Goal: Transaction & Acquisition: Obtain resource

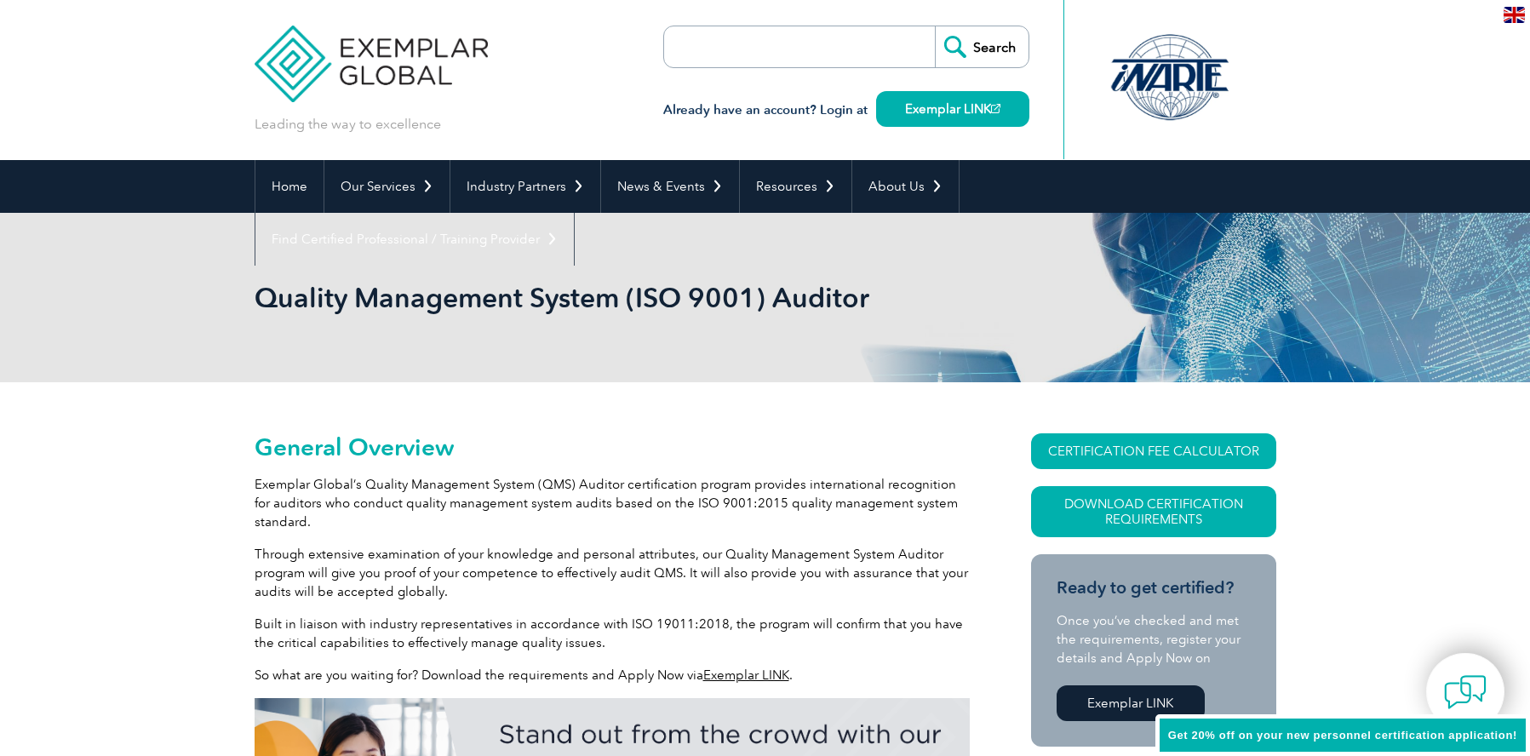
scroll to position [85, 0]
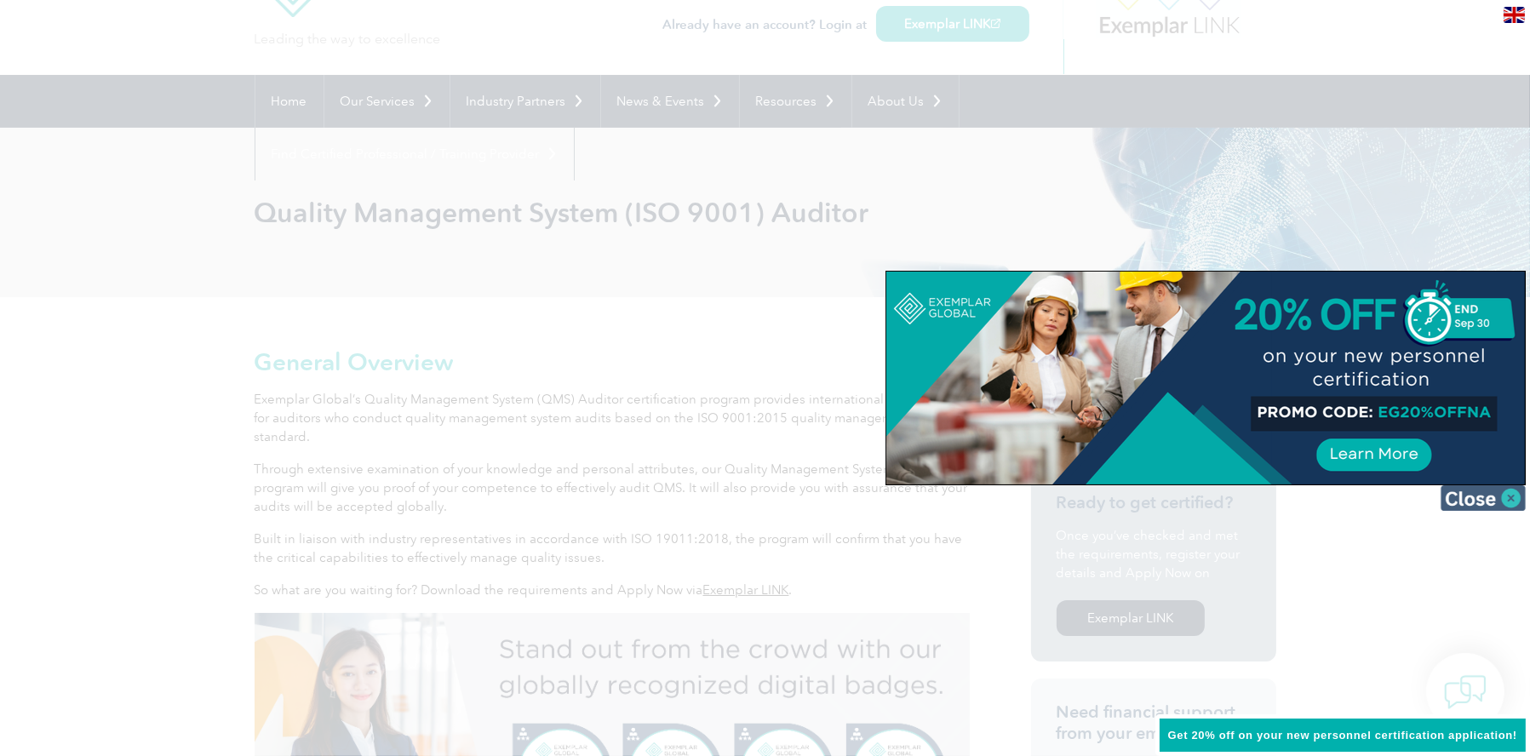
click at [1473, 500] on img at bounding box center [1483, 498] width 85 height 26
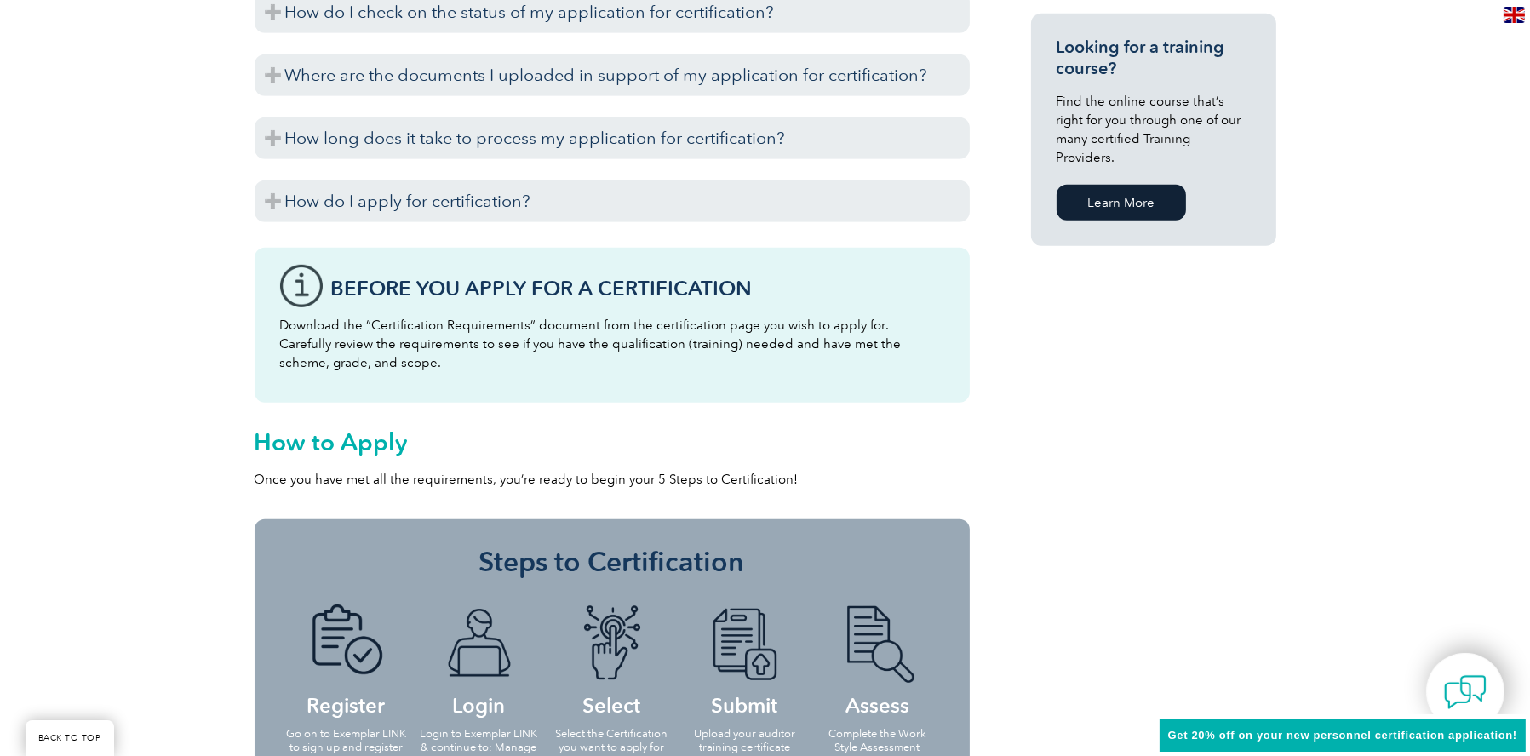
scroll to position [1233, 0]
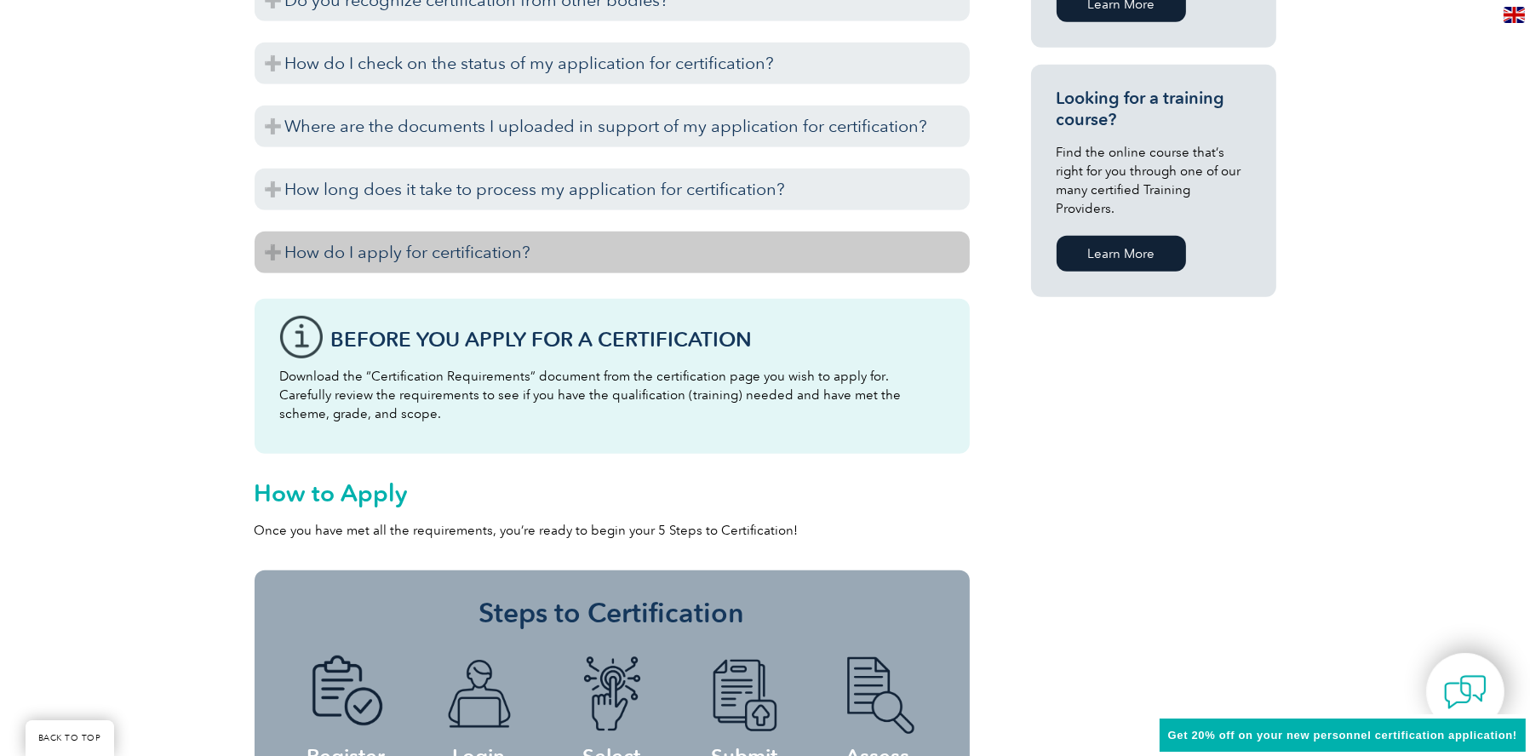
click at [757, 261] on h3 "How do I apply for certification?" at bounding box center [612, 253] width 715 height 42
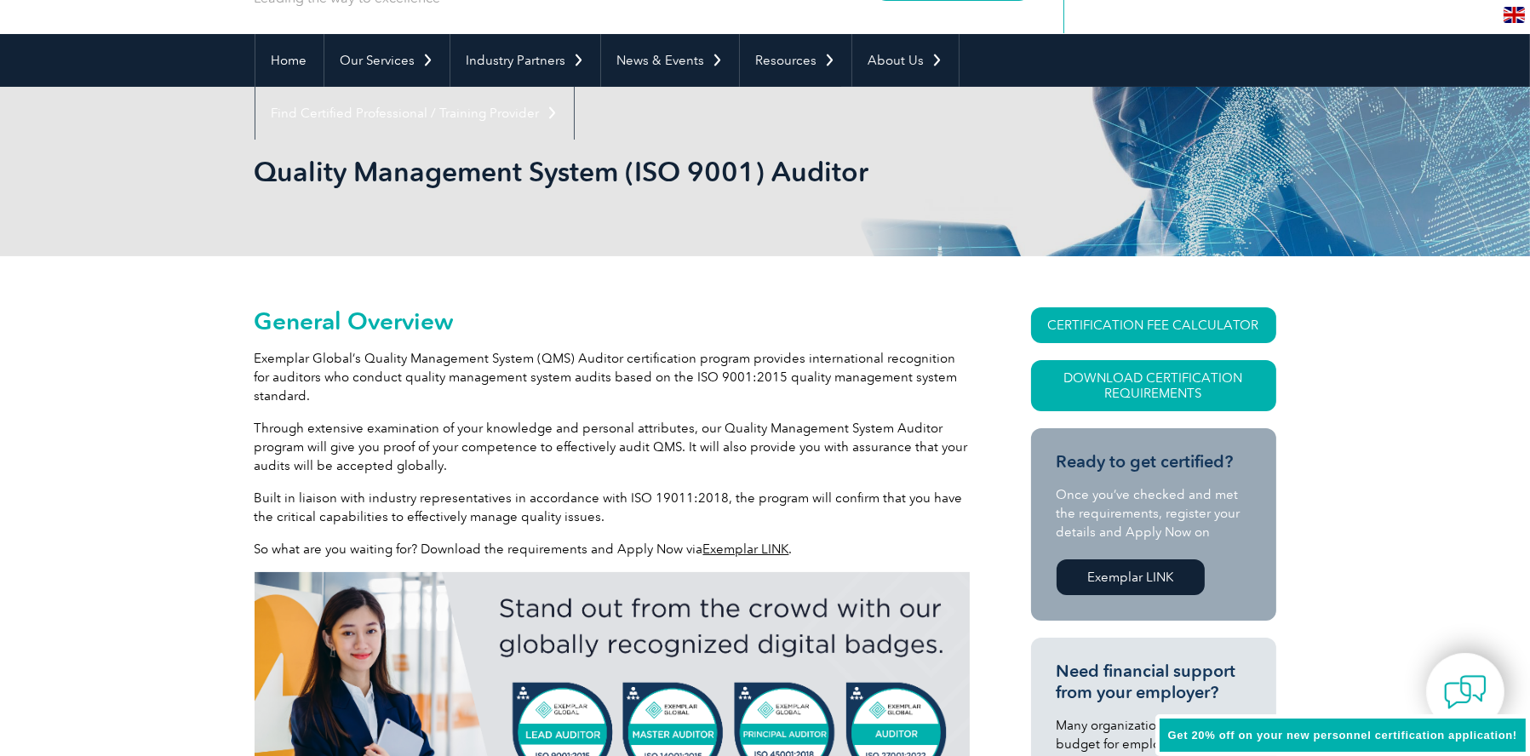
scroll to position [0, 0]
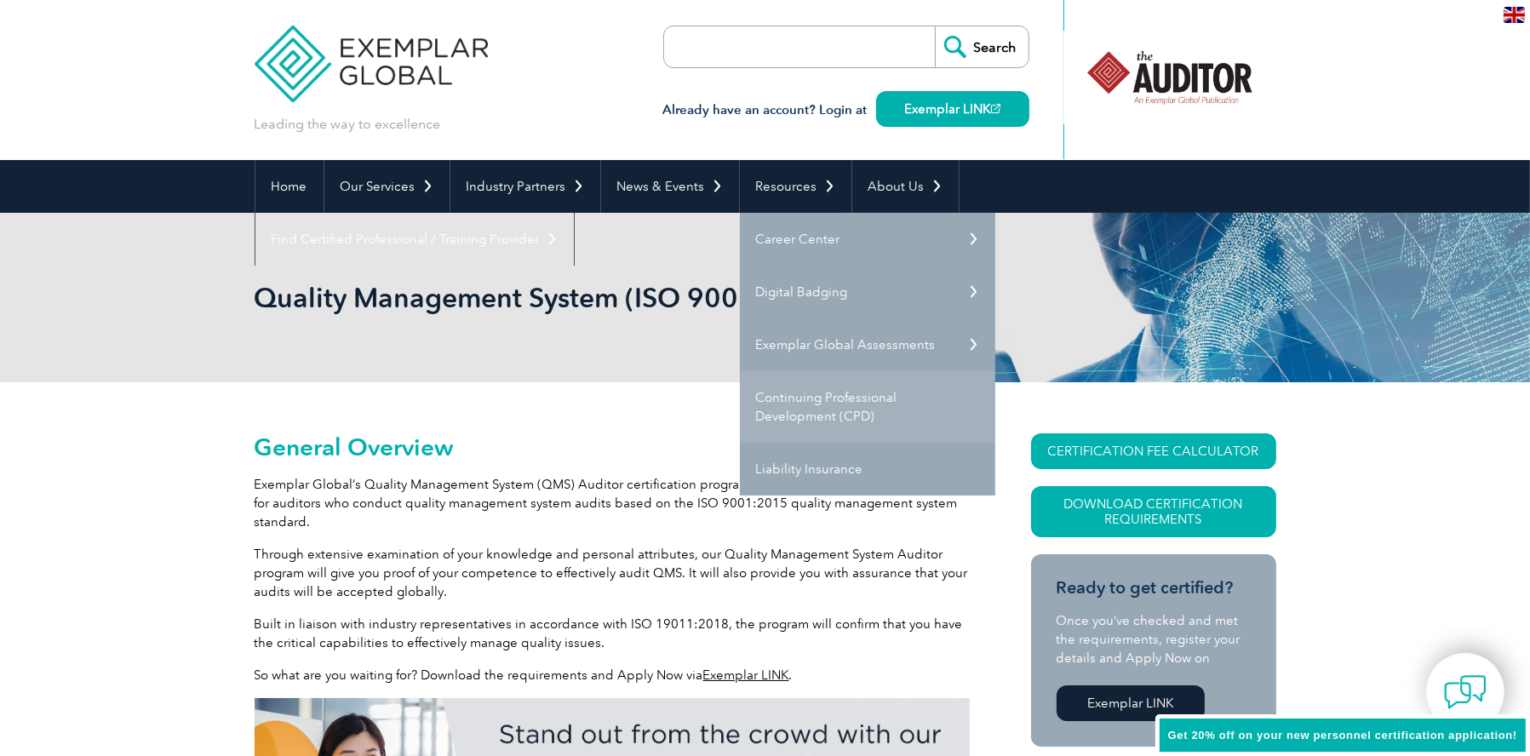
click at [816, 419] on link "Continuing Professional Development (CPD)" at bounding box center [867, 407] width 255 height 72
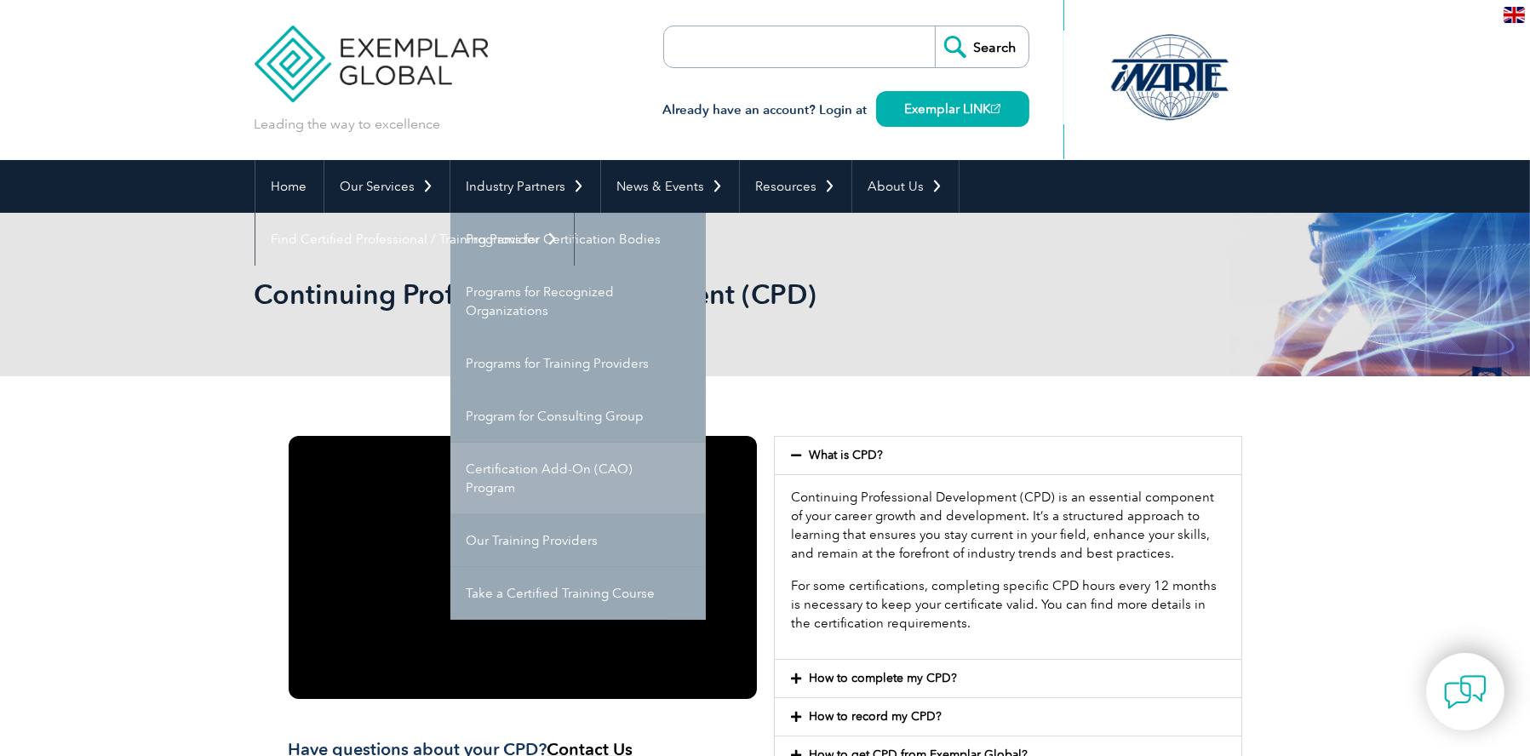
click at [652, 463] on link "Certification Add-On (CAO) Program" at bounding box center [578, 479] width 255 height 72
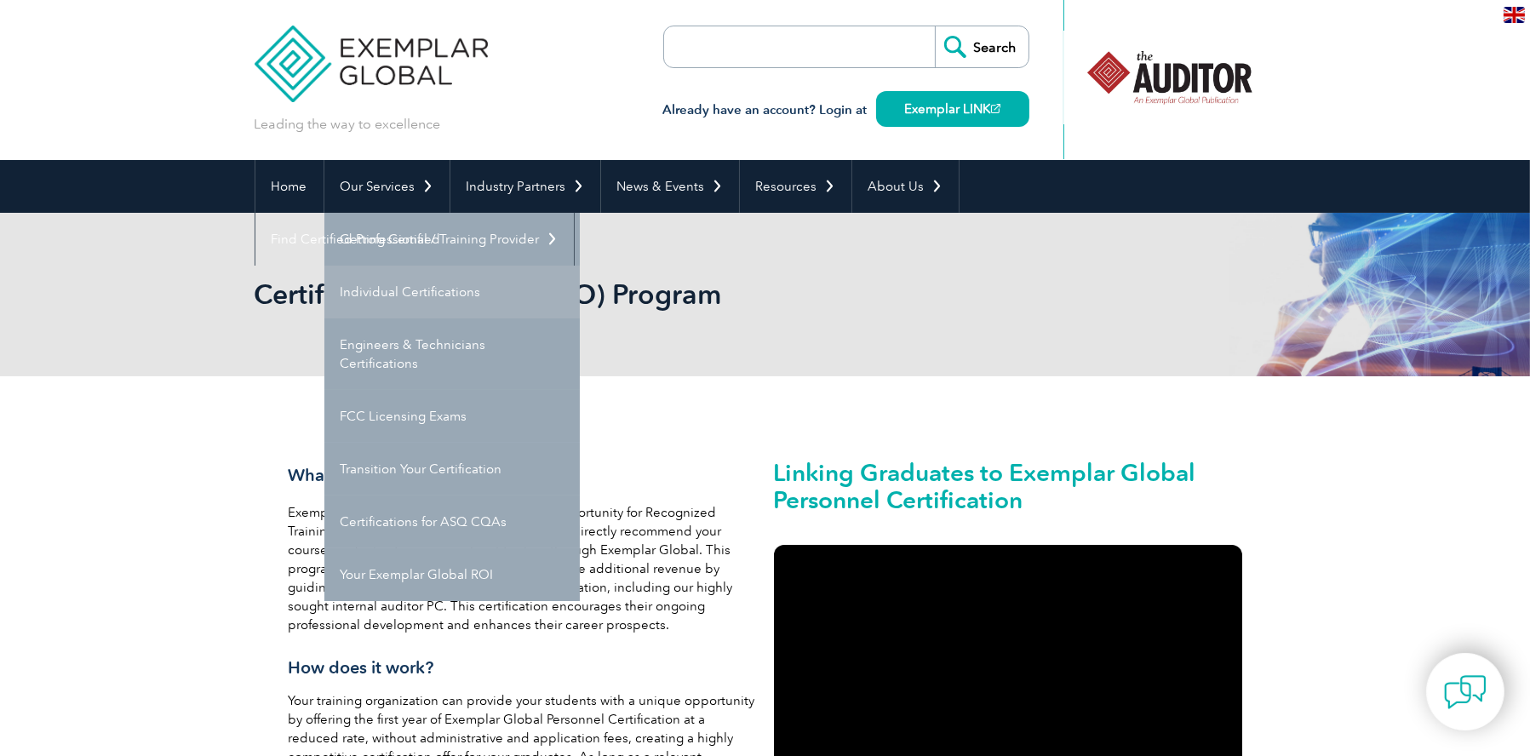
click at [449, 287] on link "Individual Certifications" at bounding box center [451, 292] width 255 height 53
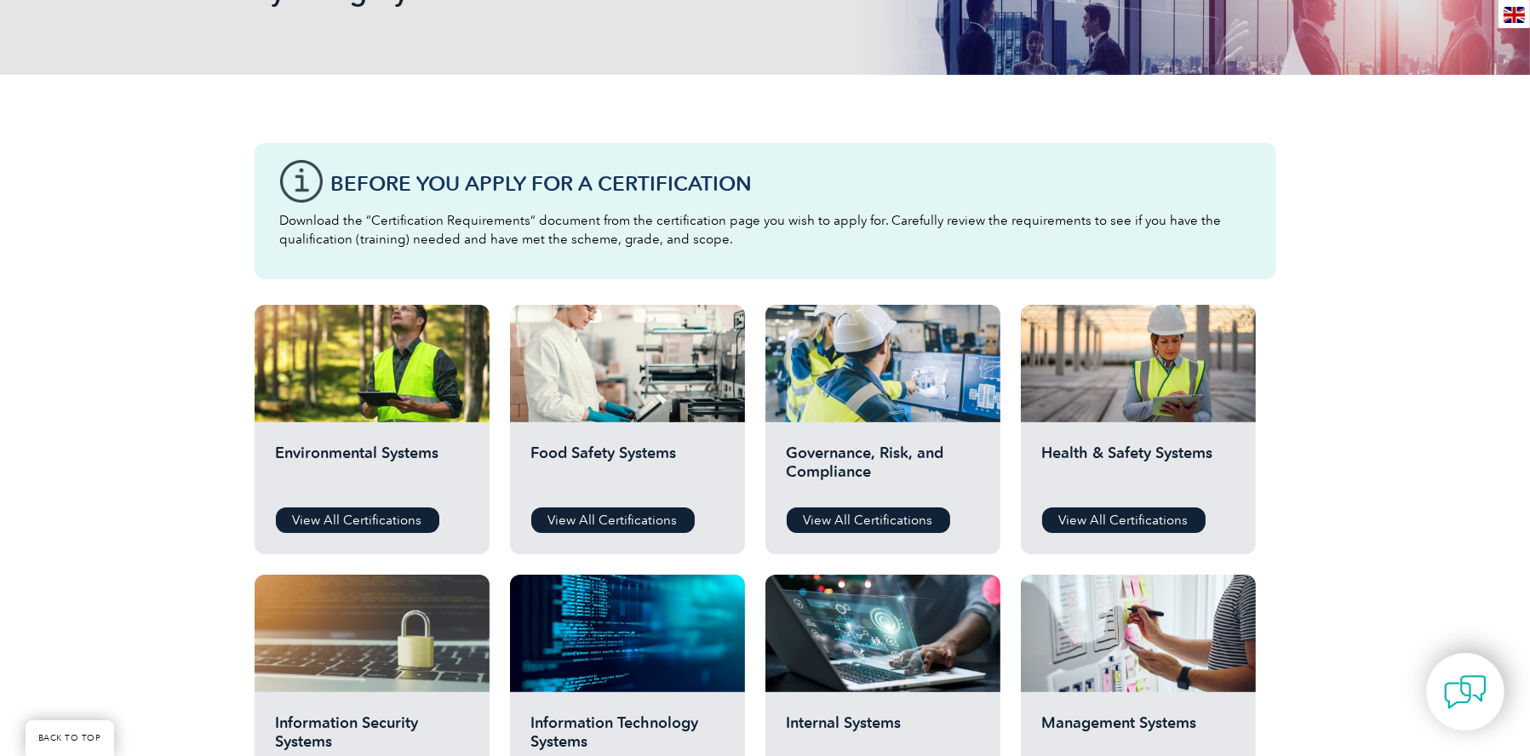
scroll to position [426, 0]
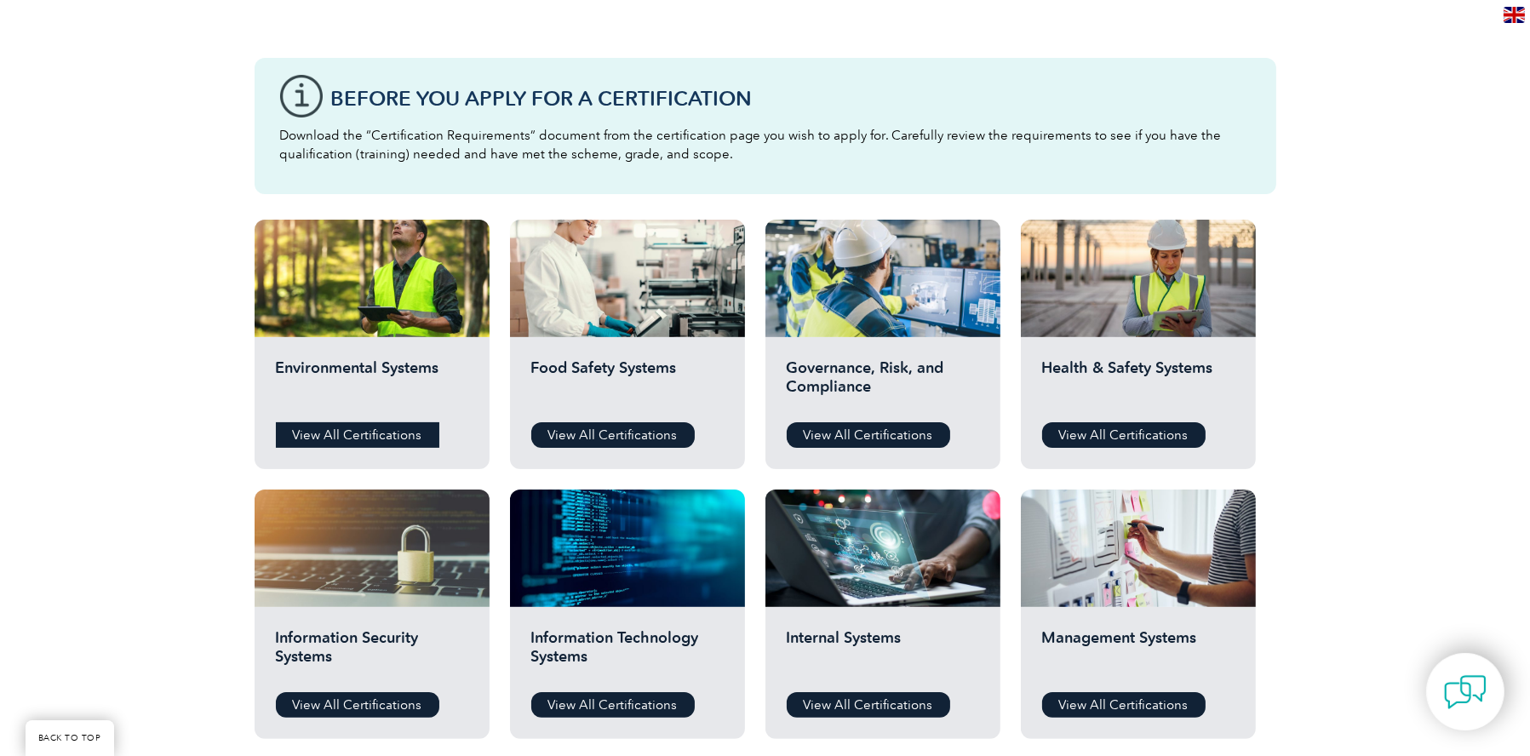
click at [359, 422] on link "View All Certifications" at bounding box center [358, 435] width 164 height 26
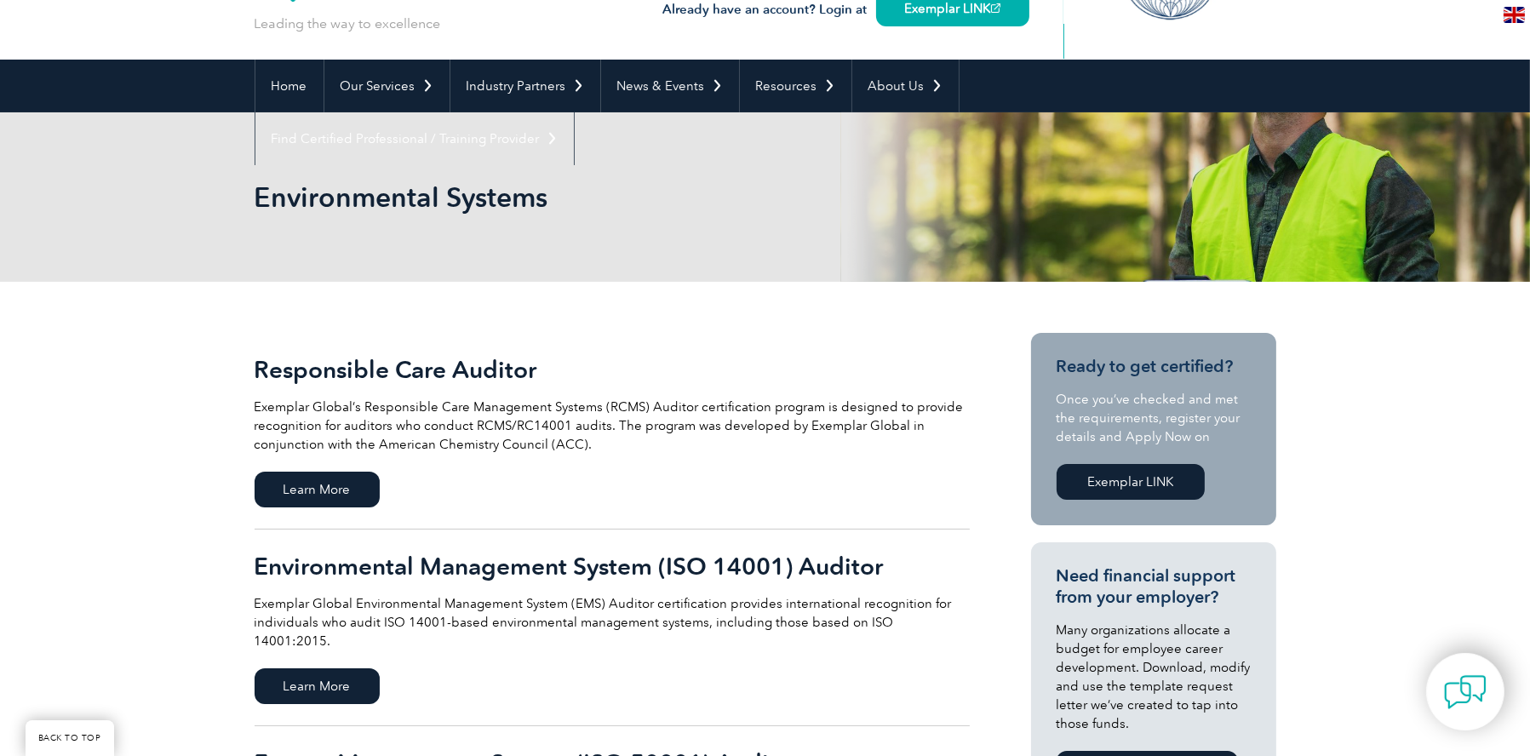
scroll to position [341, 0]
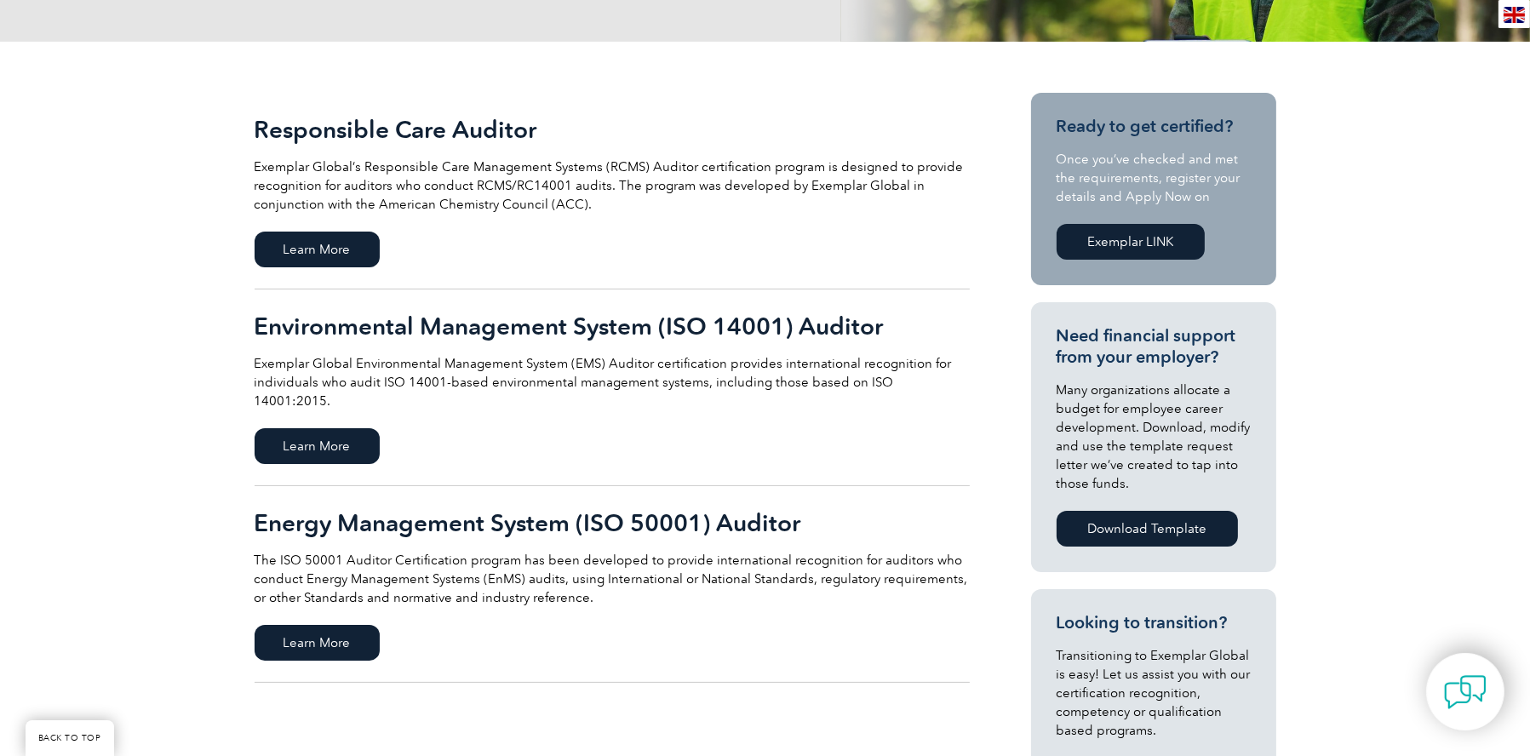
click at [502, 330] on h2 "Environmental Management System (ISO 14001) Auditor" at bounding box center [612, 326] width 715 height 27
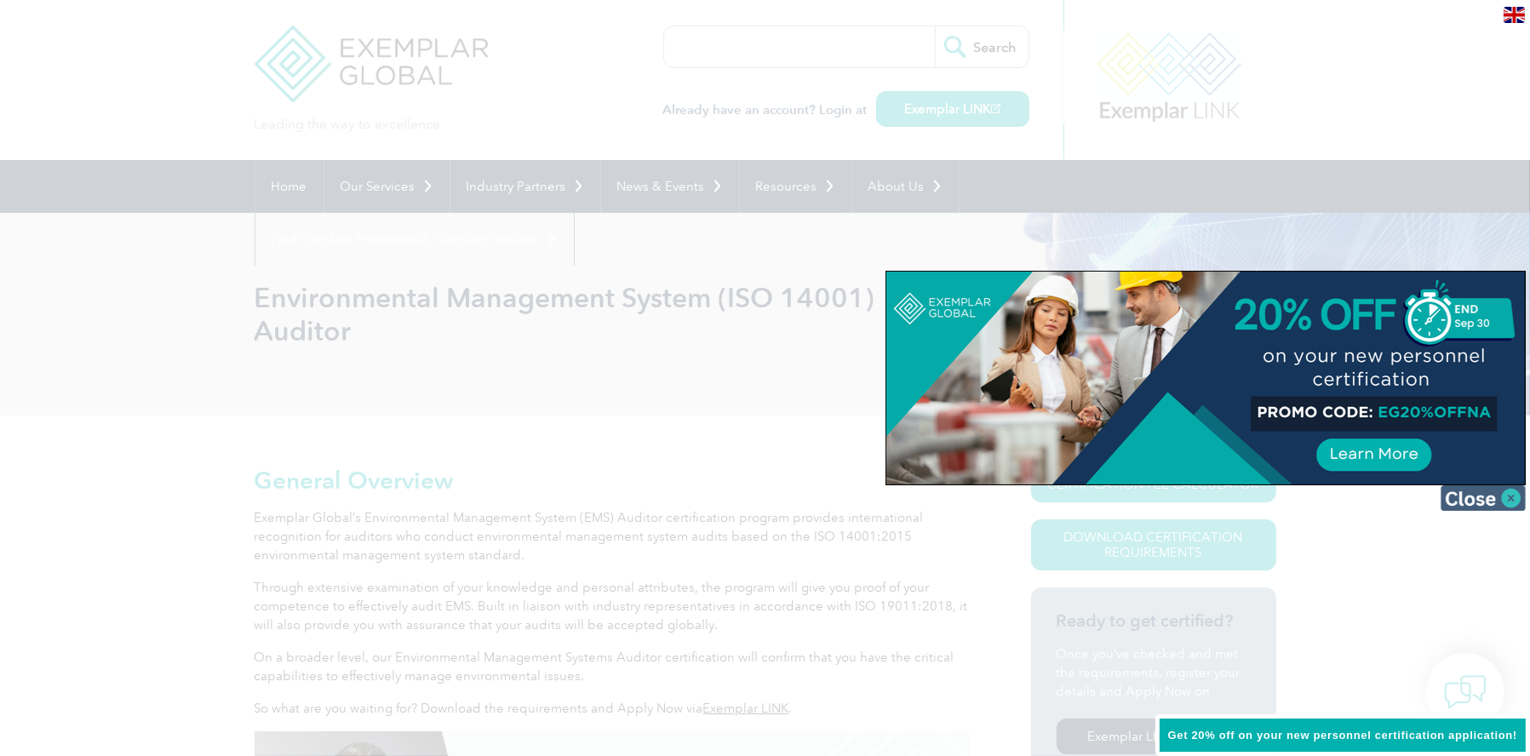
click at [1498, 493] on img at bounding box center [1483, 498] width 85 height 26
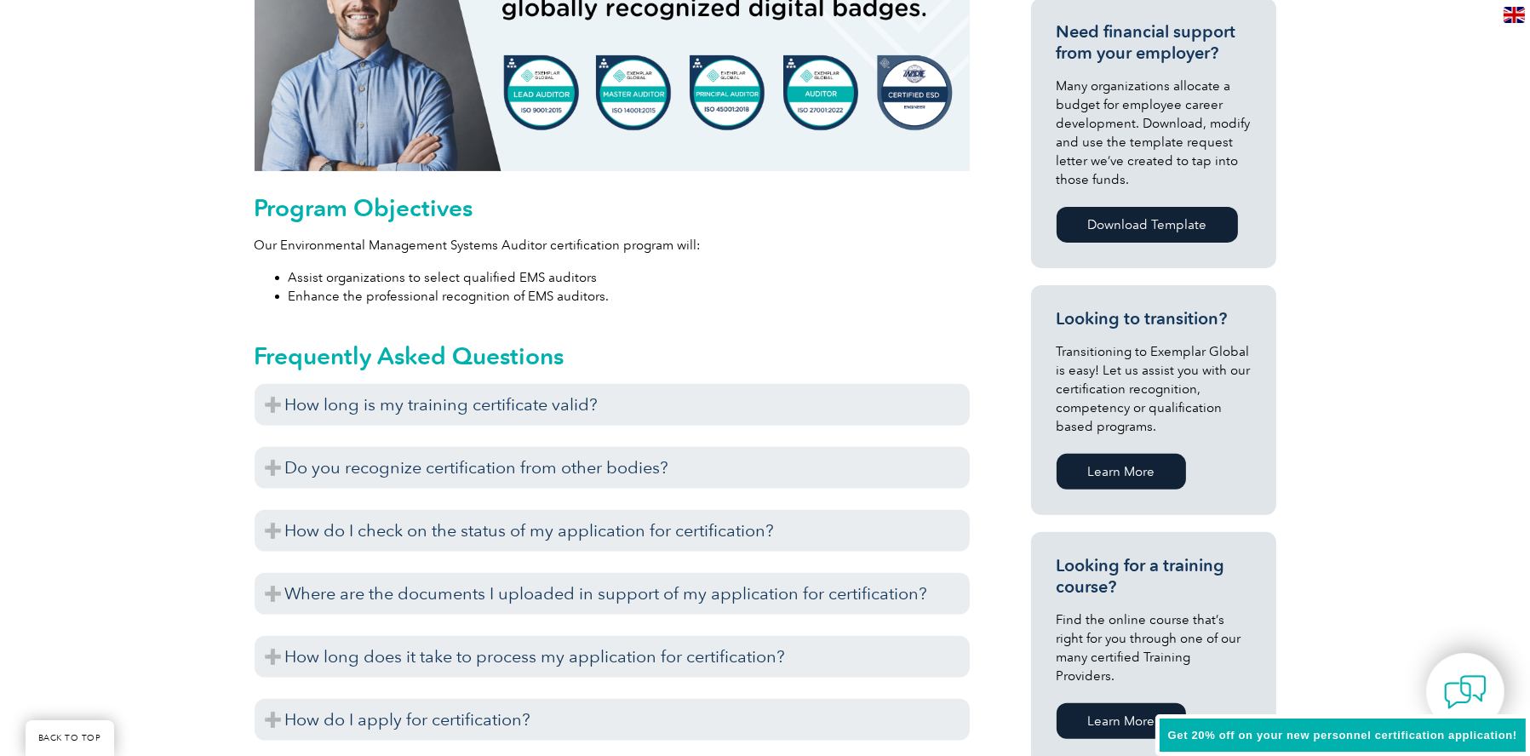
scroll to position [852, 0]
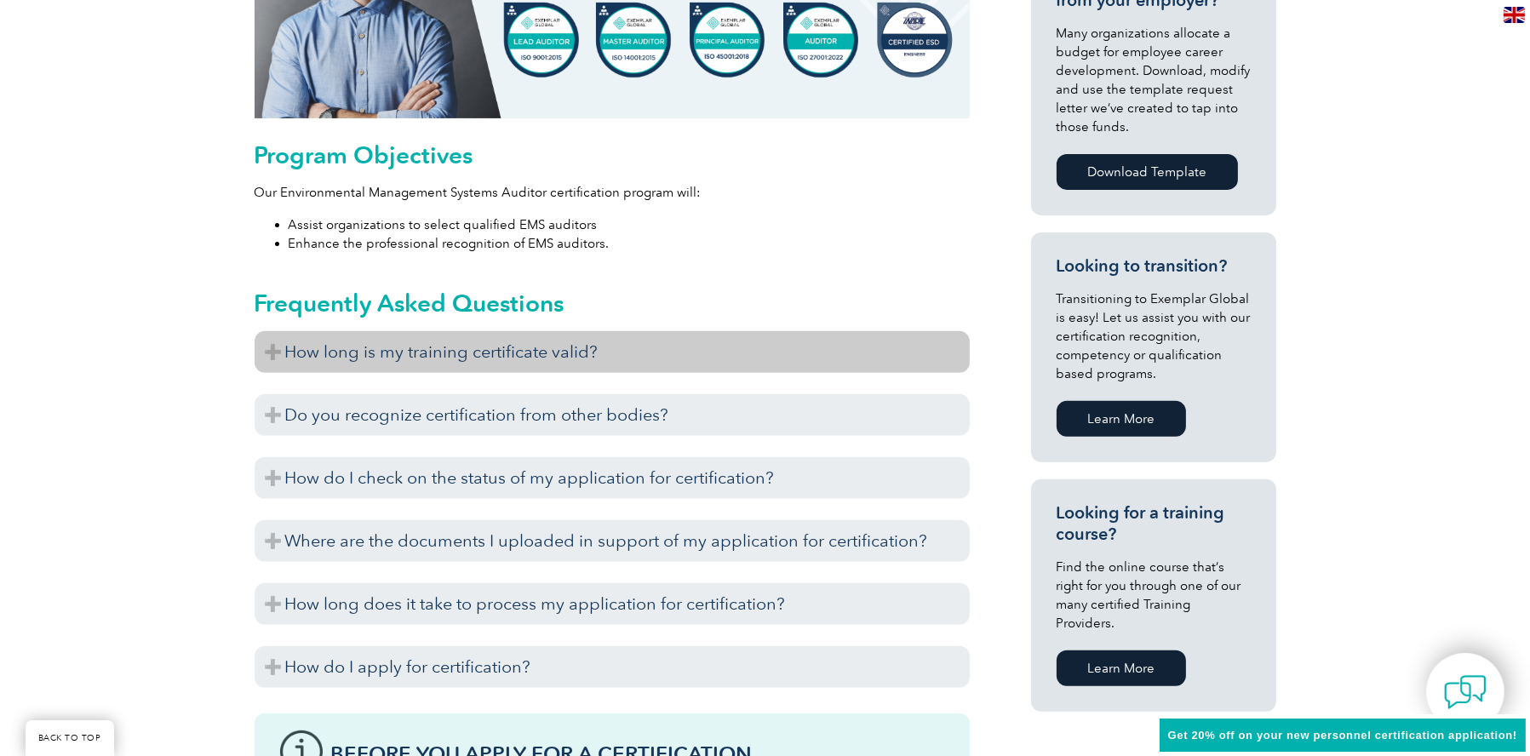
click at [793, 336] on h3 "How long is my training certificate valid?" at bounding box center [612, 352] width 715 height 42
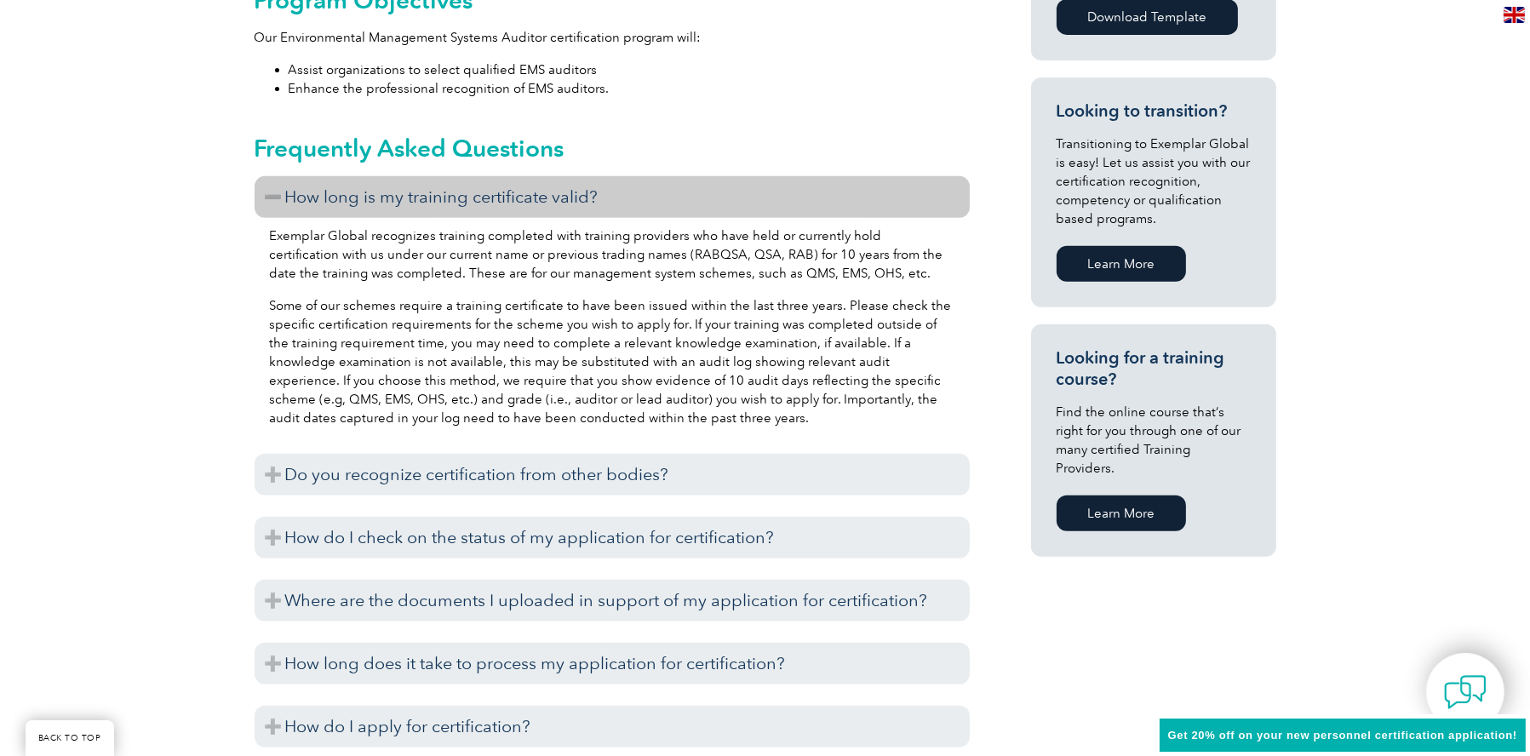
scroll to position [1107, 0]
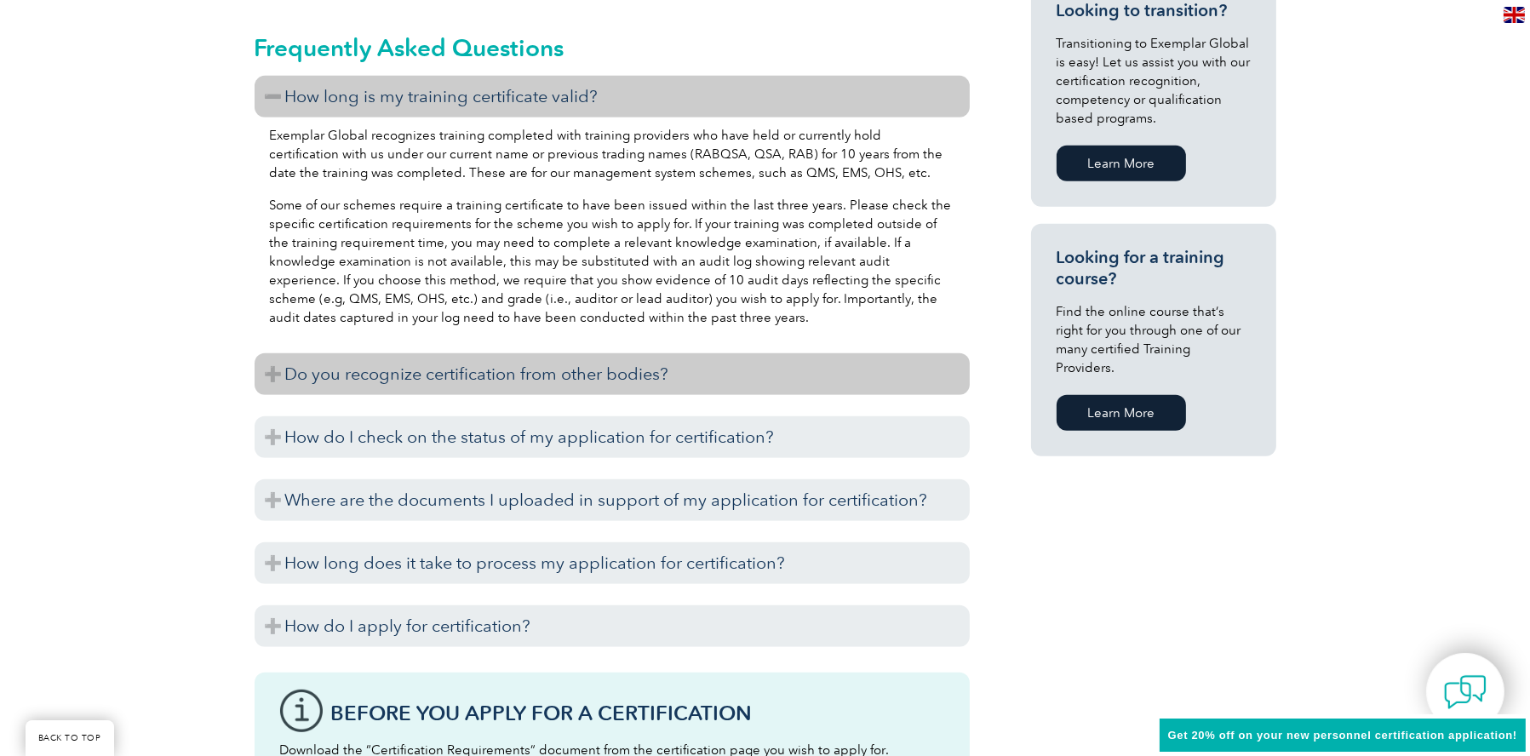
click at [727, 369] on h3 "Do you recognize certification from other bodies?" at bounding box center [612, 374] width 715 height 42
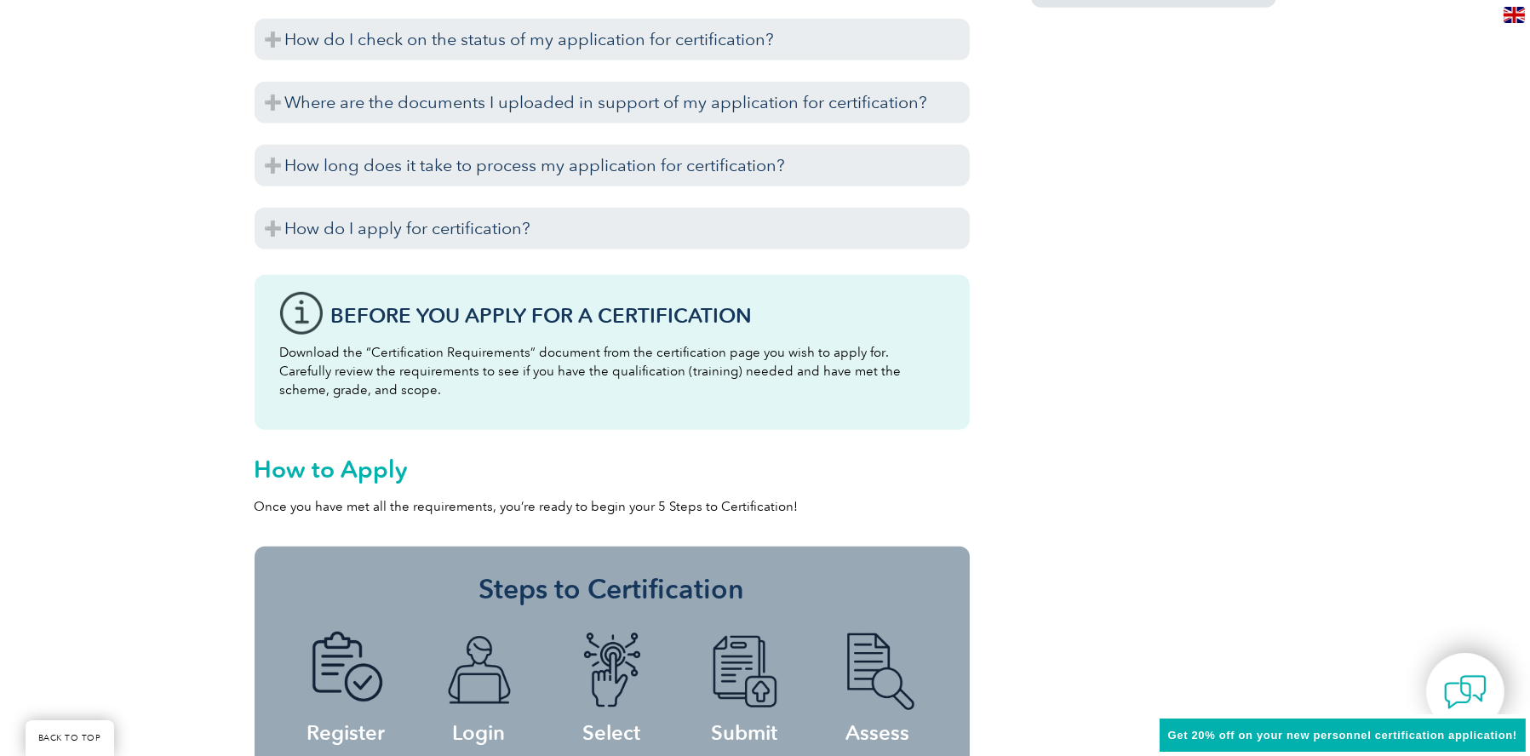
scroll to position [1533, 0]
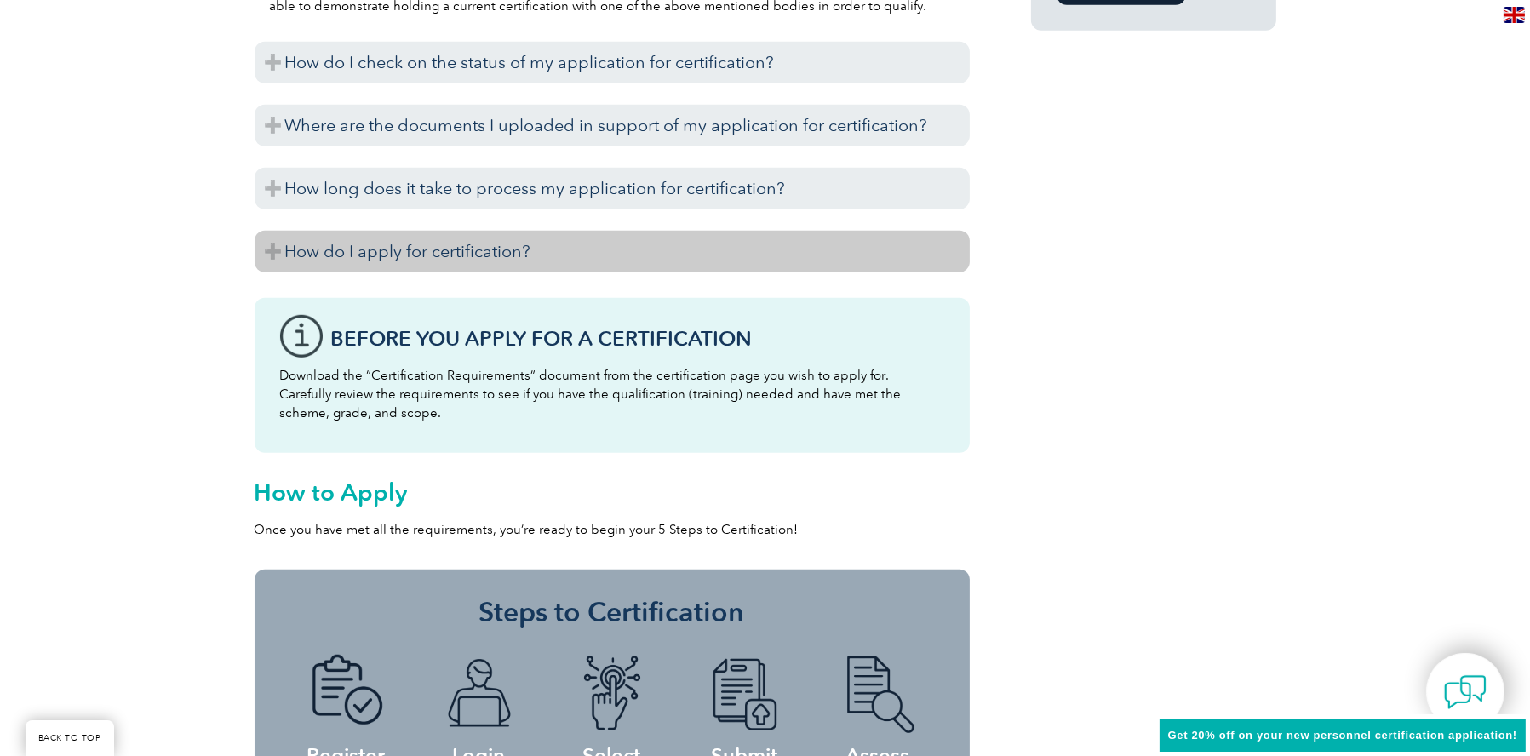
click at [796, 254] on h3 "How do I apply for certification?" at bounding box center [612, 252] width 715 height 42
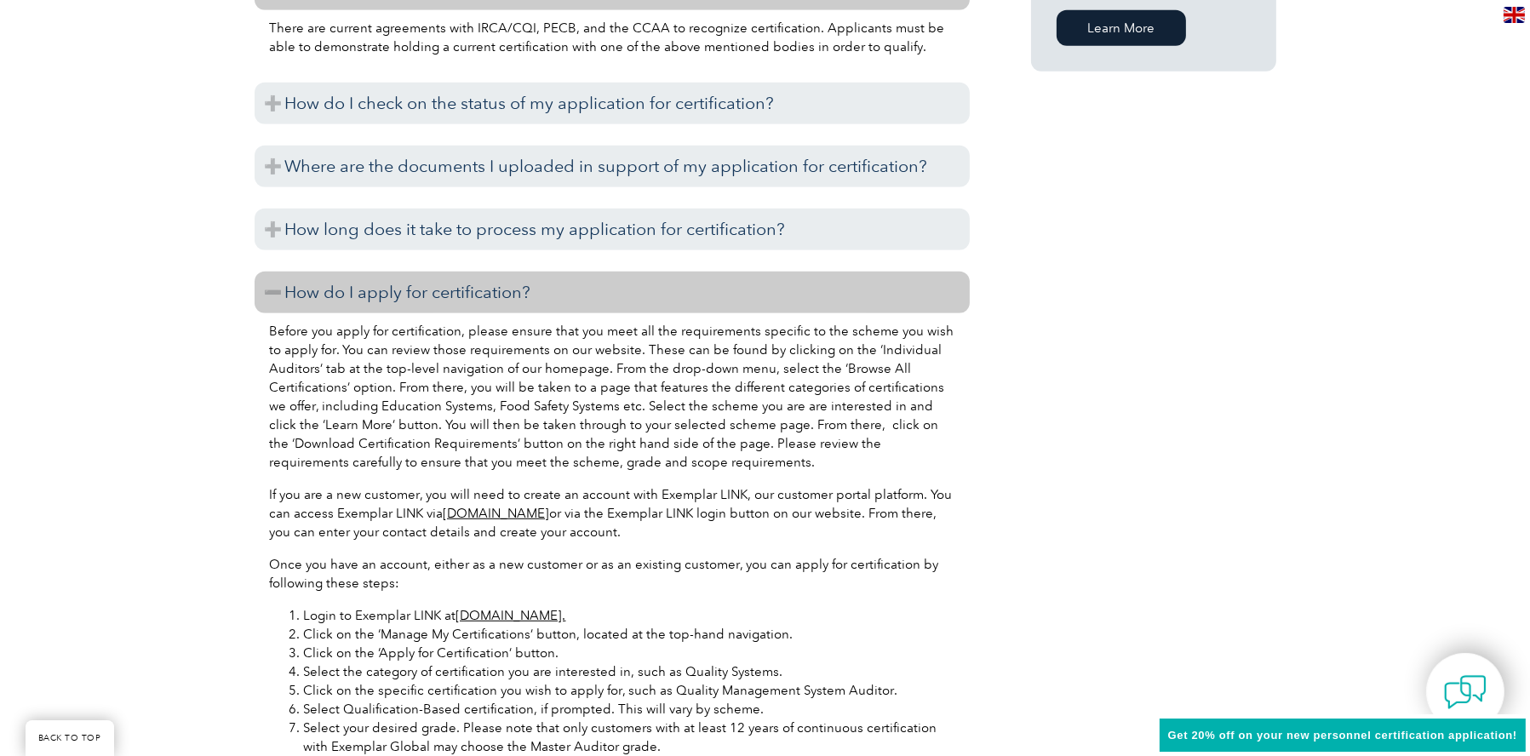
scroll to position [1448, 0]
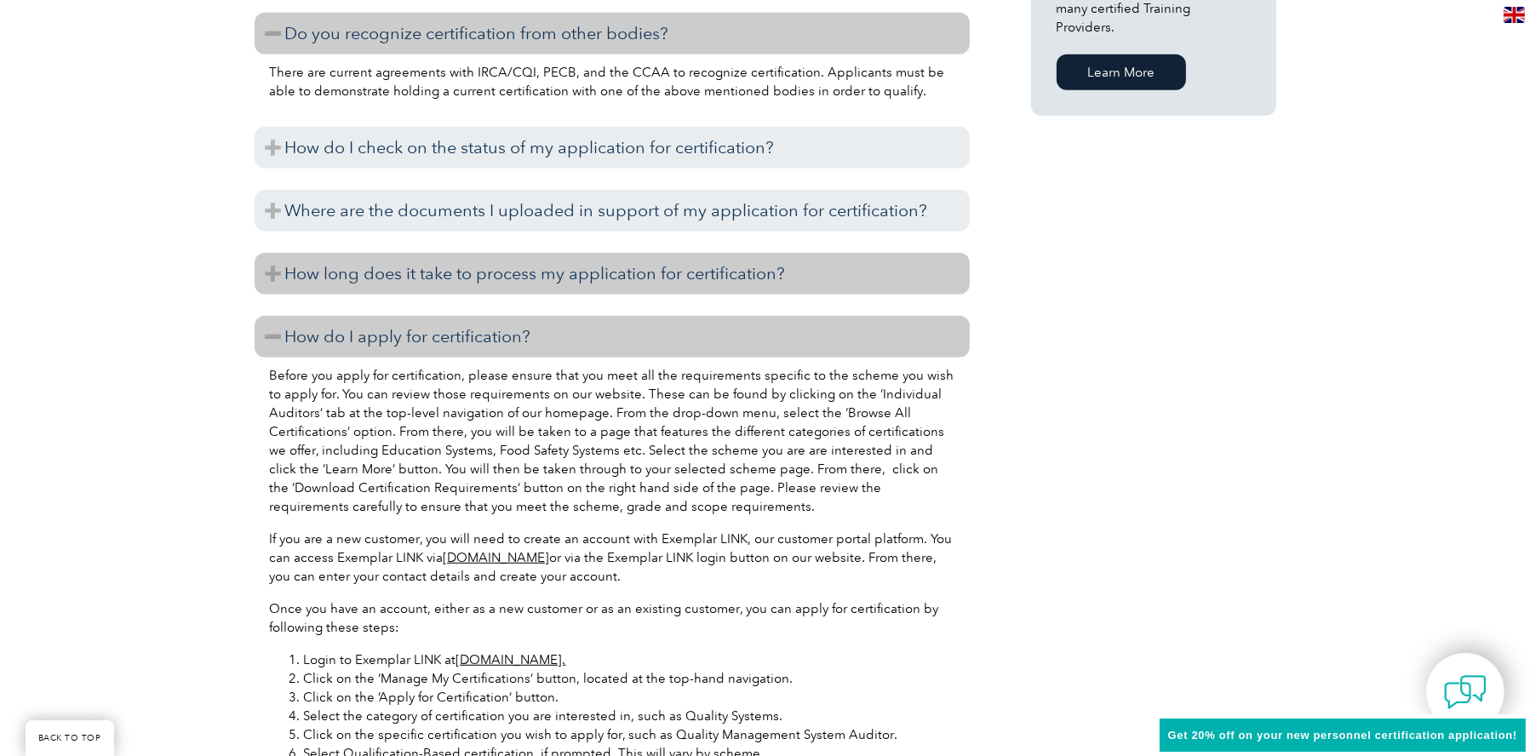
click at [511, 258] on h3 "How long does it take to process my application for certification?" at bounding box center [612, 274] width 715 height 42
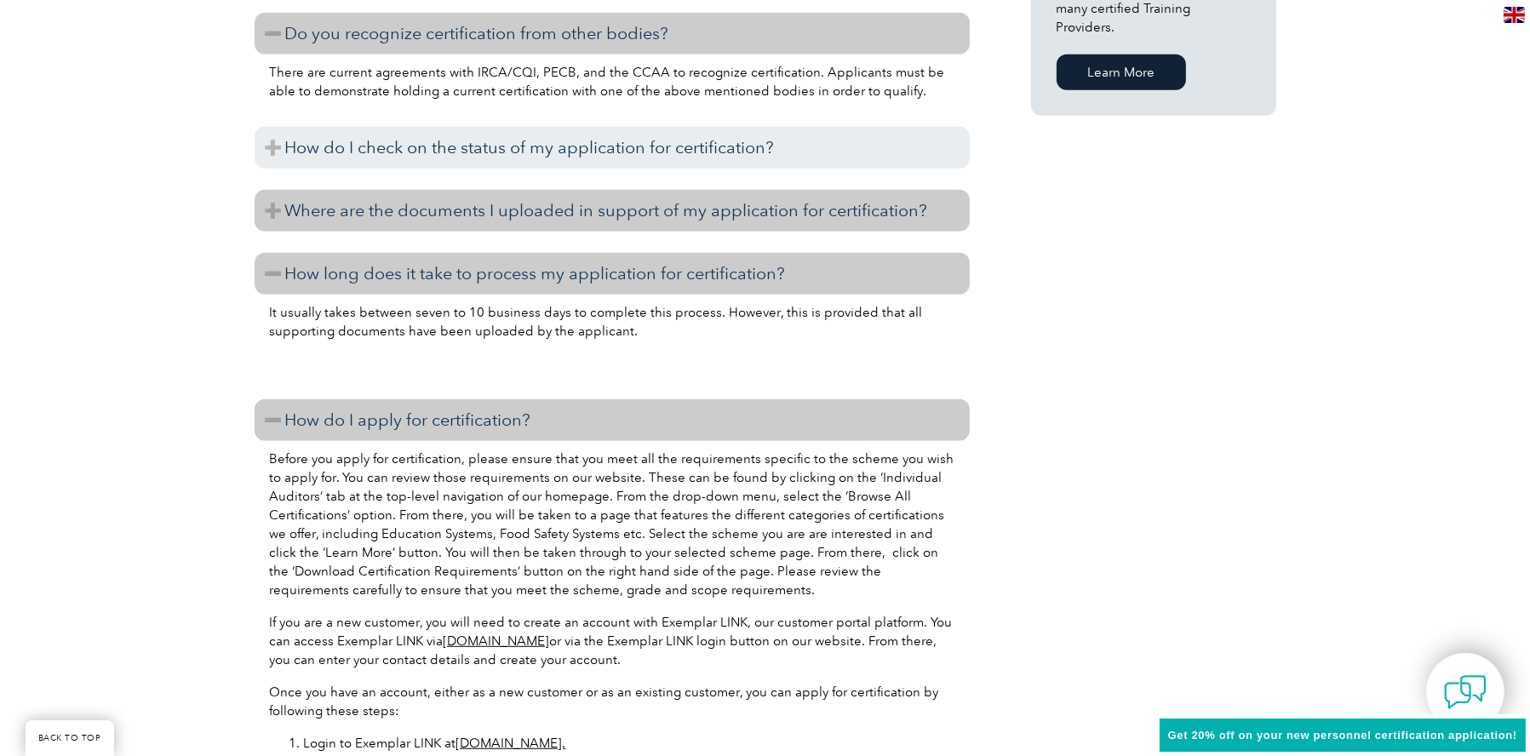
click at [567, 221] on h3 "Where are the documents I uploaded in support of my application for certificati…" at bounding box center [612, 211] width 715 height 42
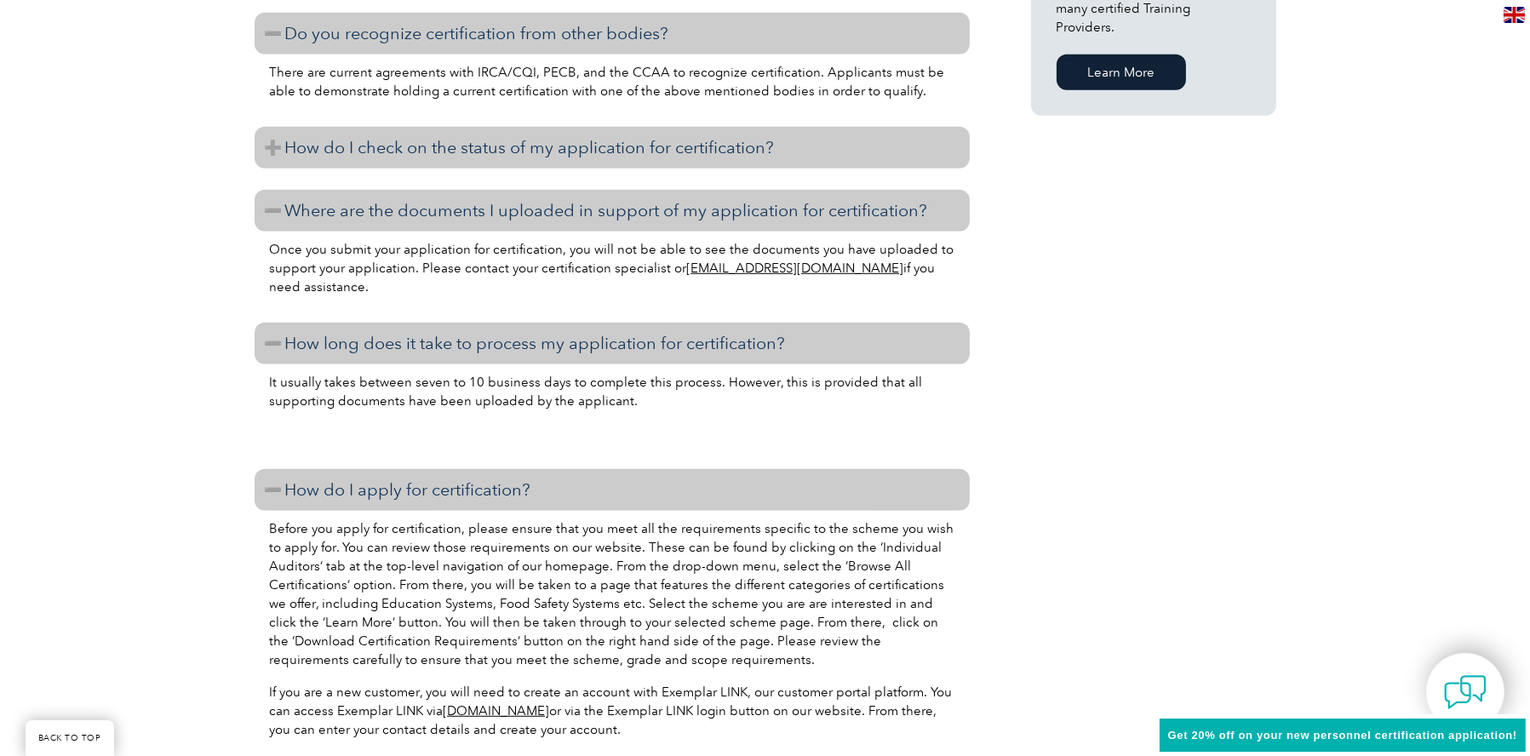
click at [600, 146] on h3 "How do I check on the status of my application for certification?" at bounding box center [612, 148] width 715 height 42
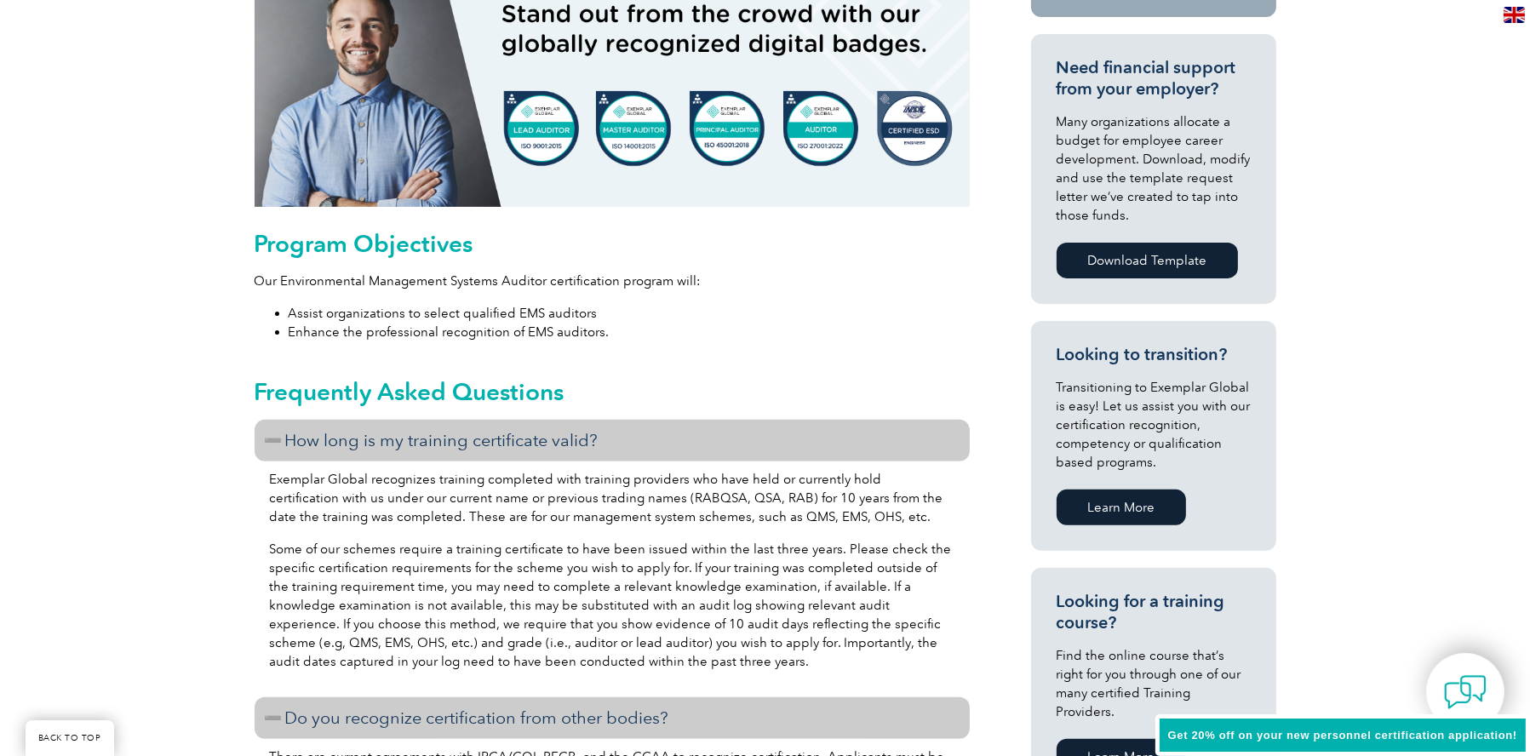
scroll to position [426, 0]
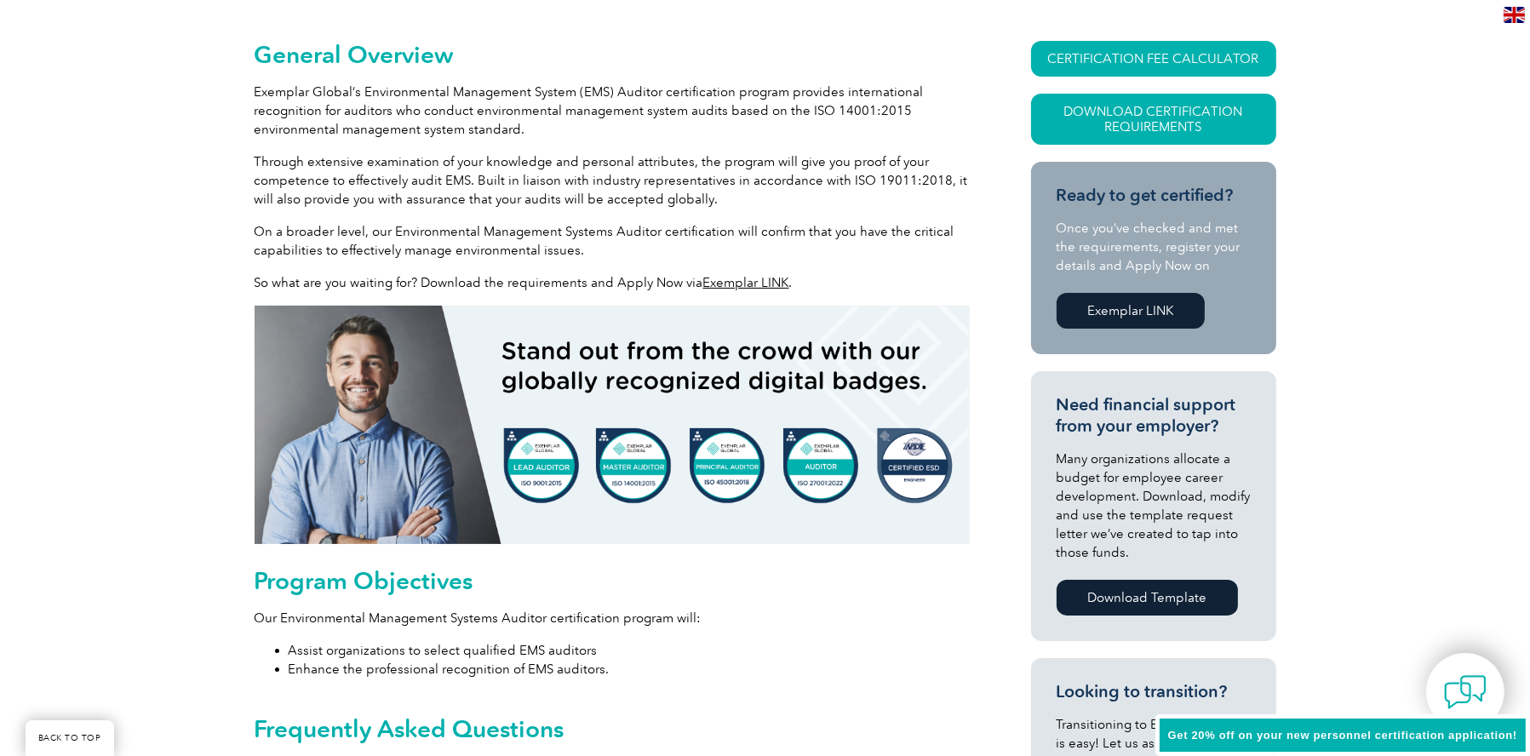
click at [1162, 309] on link "Exemplar LINK" at bounding box center [1131, 311] width 148 height 36
click at [1179, 592] on link "Download Template" at bounding box center [1147, 598] width 181 height 36
click at [1212, 126] on link "Download Certification Requirements" at bounding box center [1153, 119] width 245 height 51
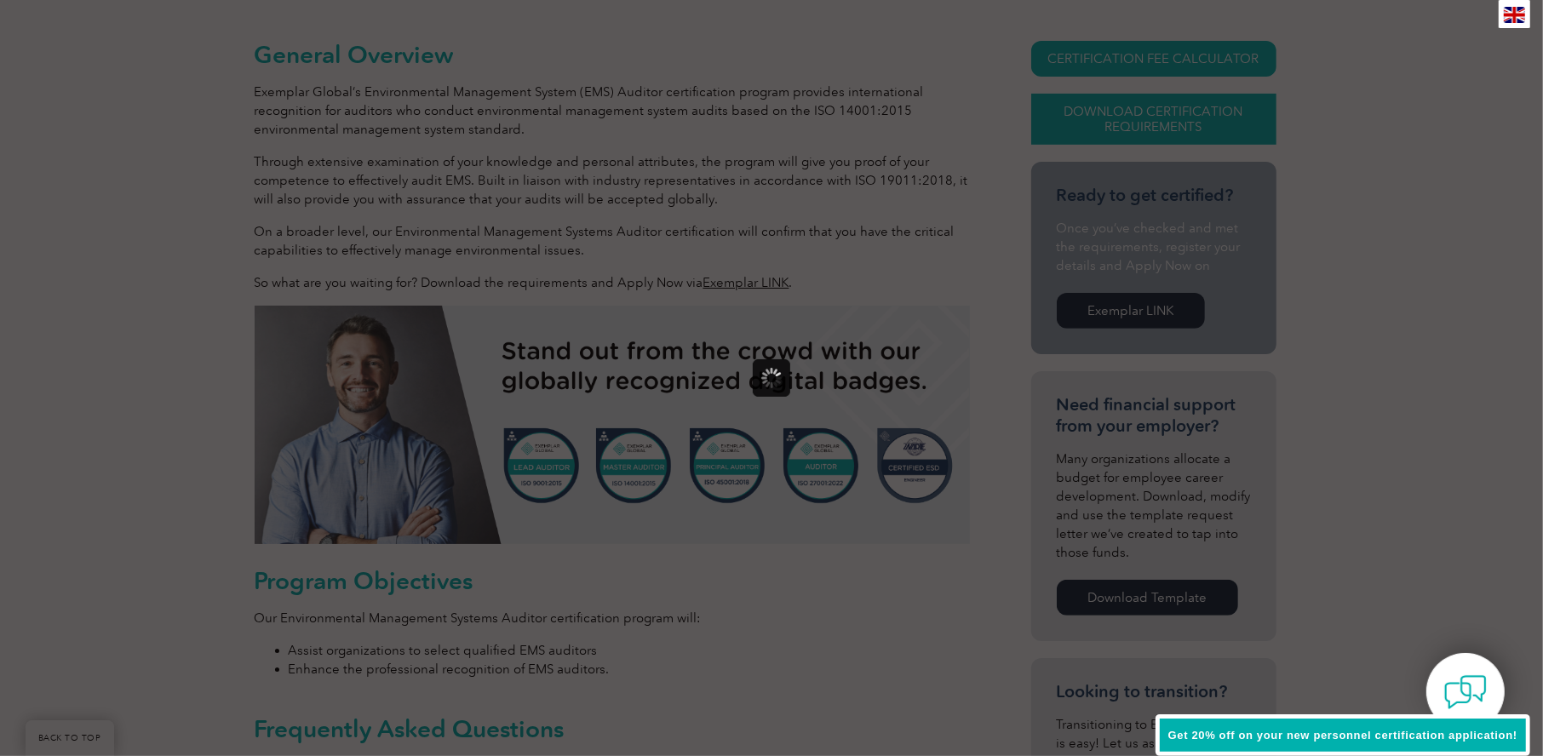
scroll to position [0, 0]
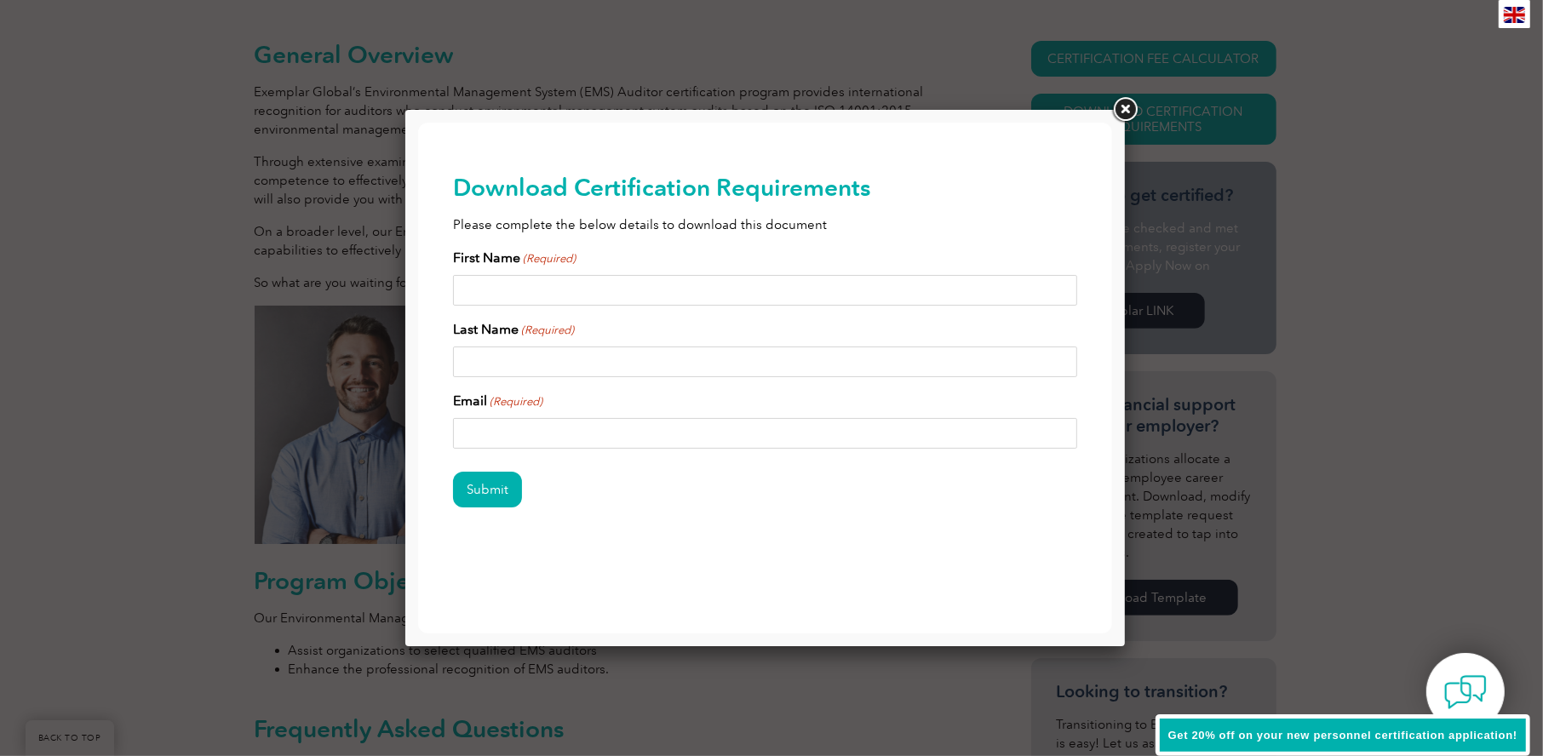
click at [762, 286] on input "First Name (Required)" at bounding box center [764, 289] width 625 height 31
type input "Ahmad"
type input "Al-Hameem"
type input "ahalhmeem@gmail.com"
click at [491, 471] on input "Submit" at bounding box center [486, 489] width 69 height 36
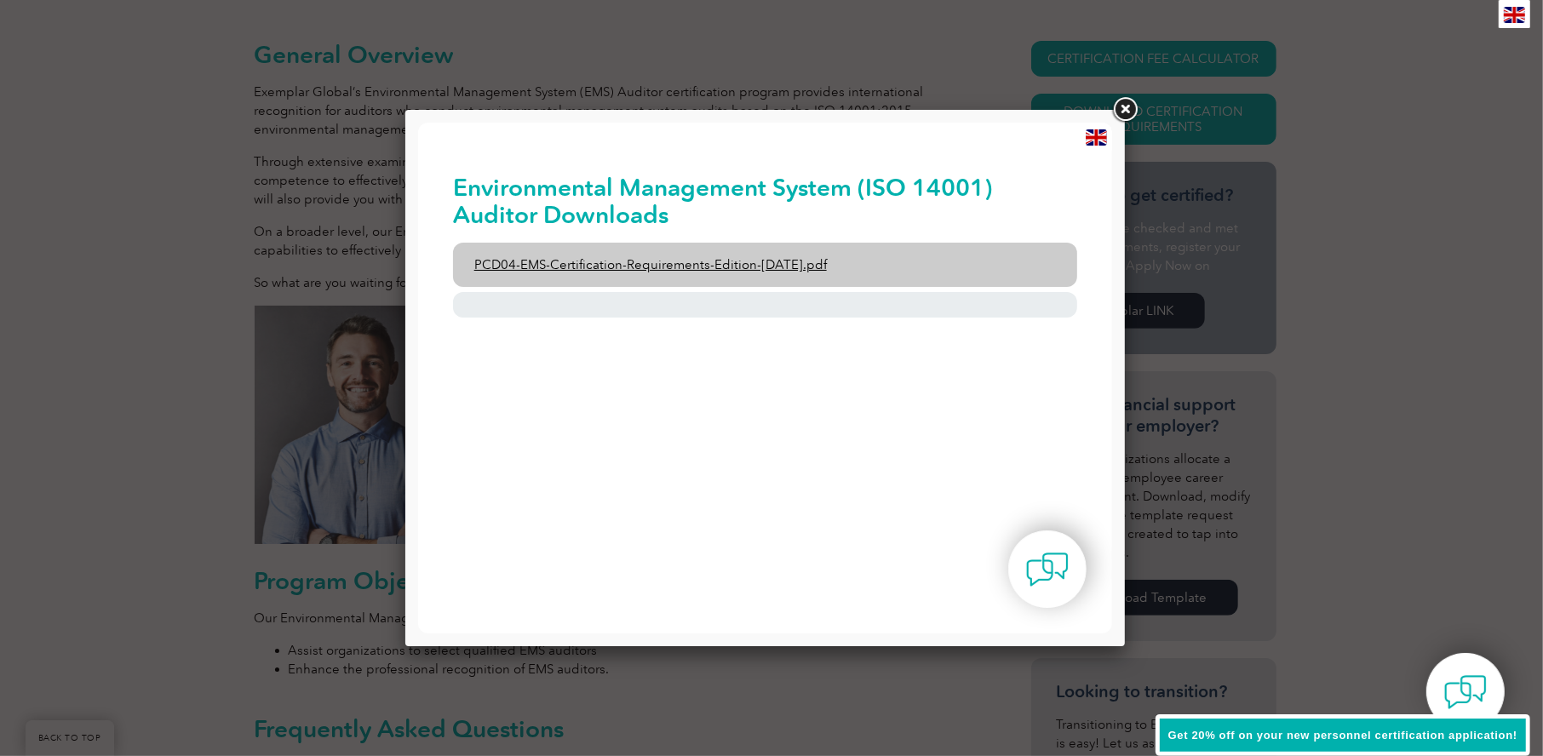
click at [686, 266] on link "PCD04-EMS-Certification-Requirements-Edition-2-April-2022.pdf" at bounding box center [764, 264] width 625 height 44
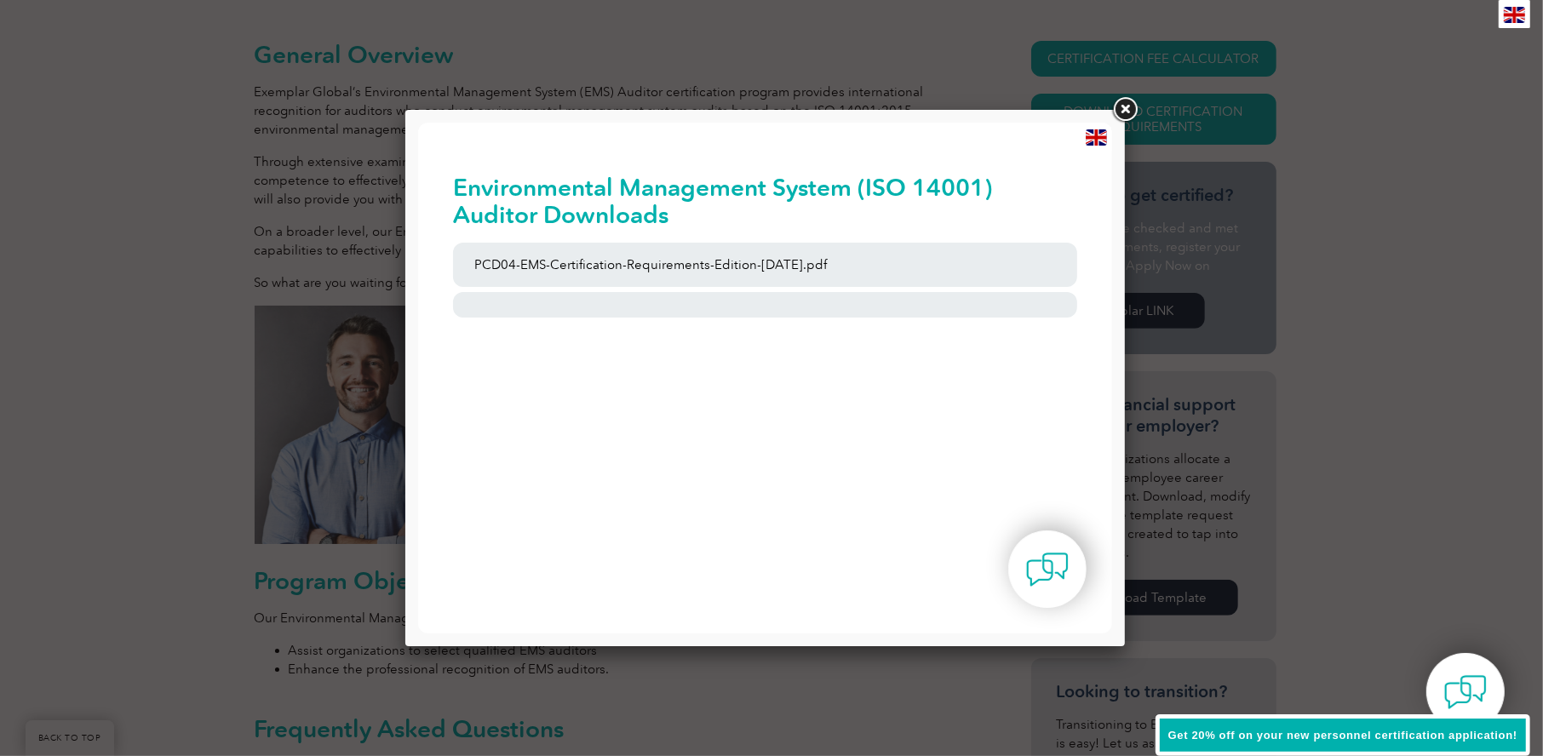
click at [1125, 111] on link at bounding box center [1125, 110] width 31 height 31
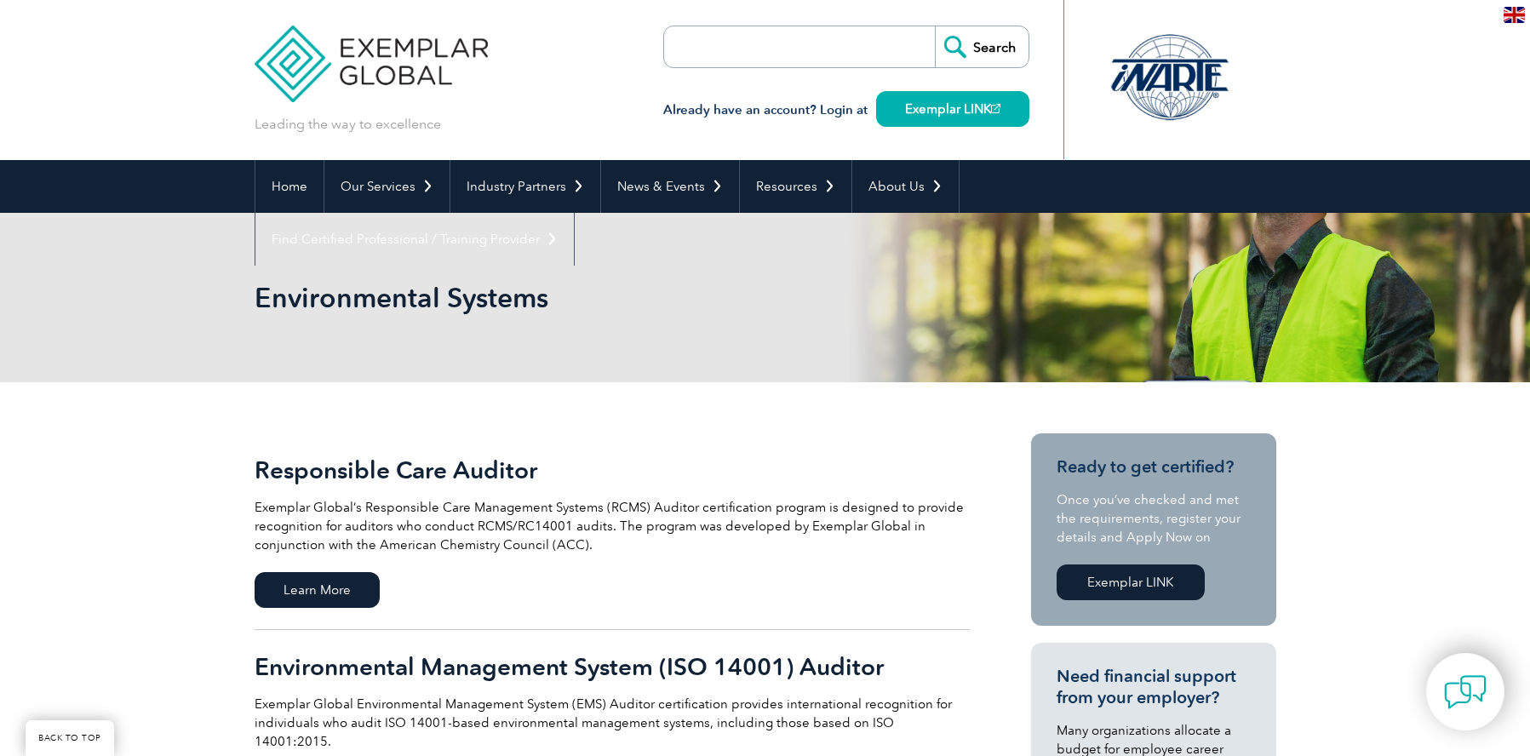
scroll to position [341, 0]
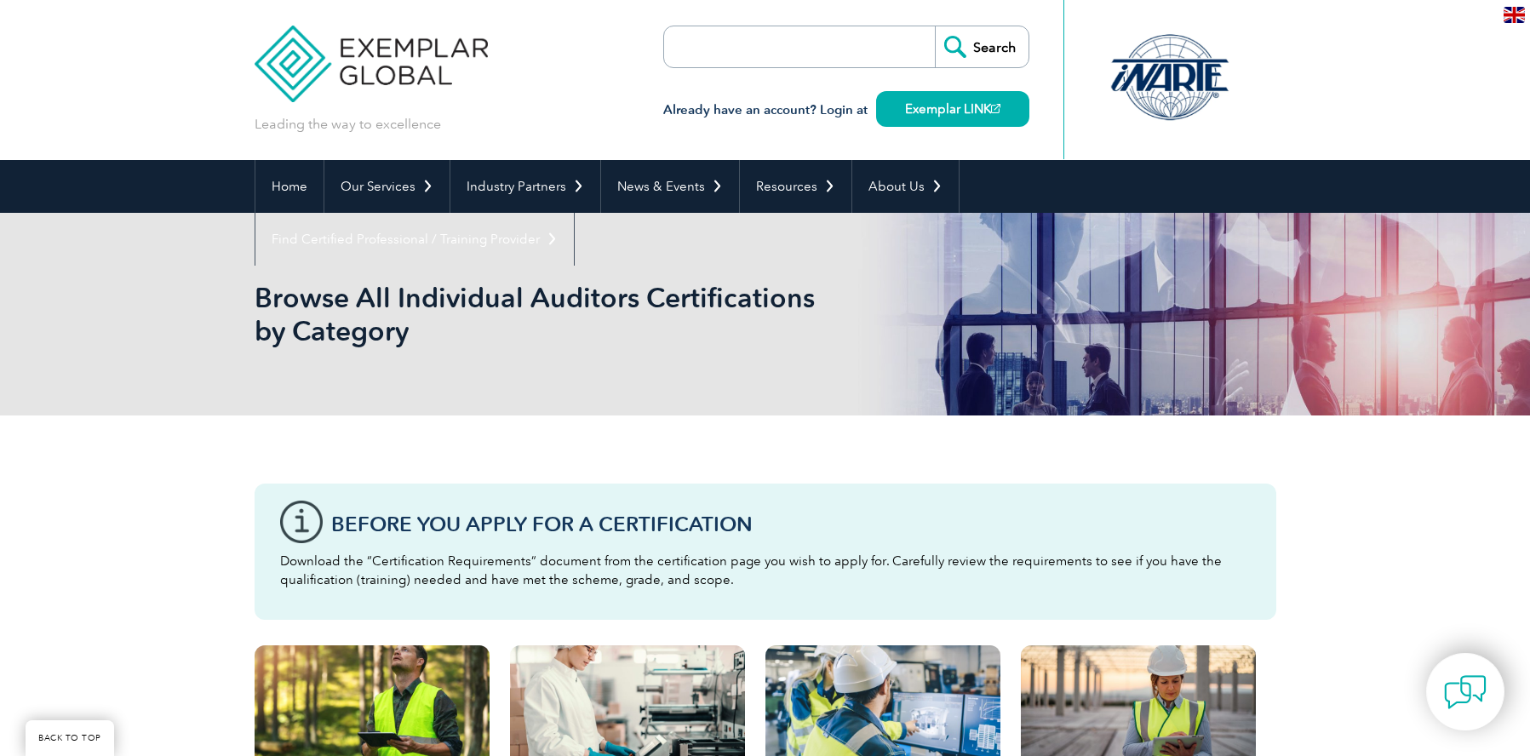
scroll to position [426, 0]
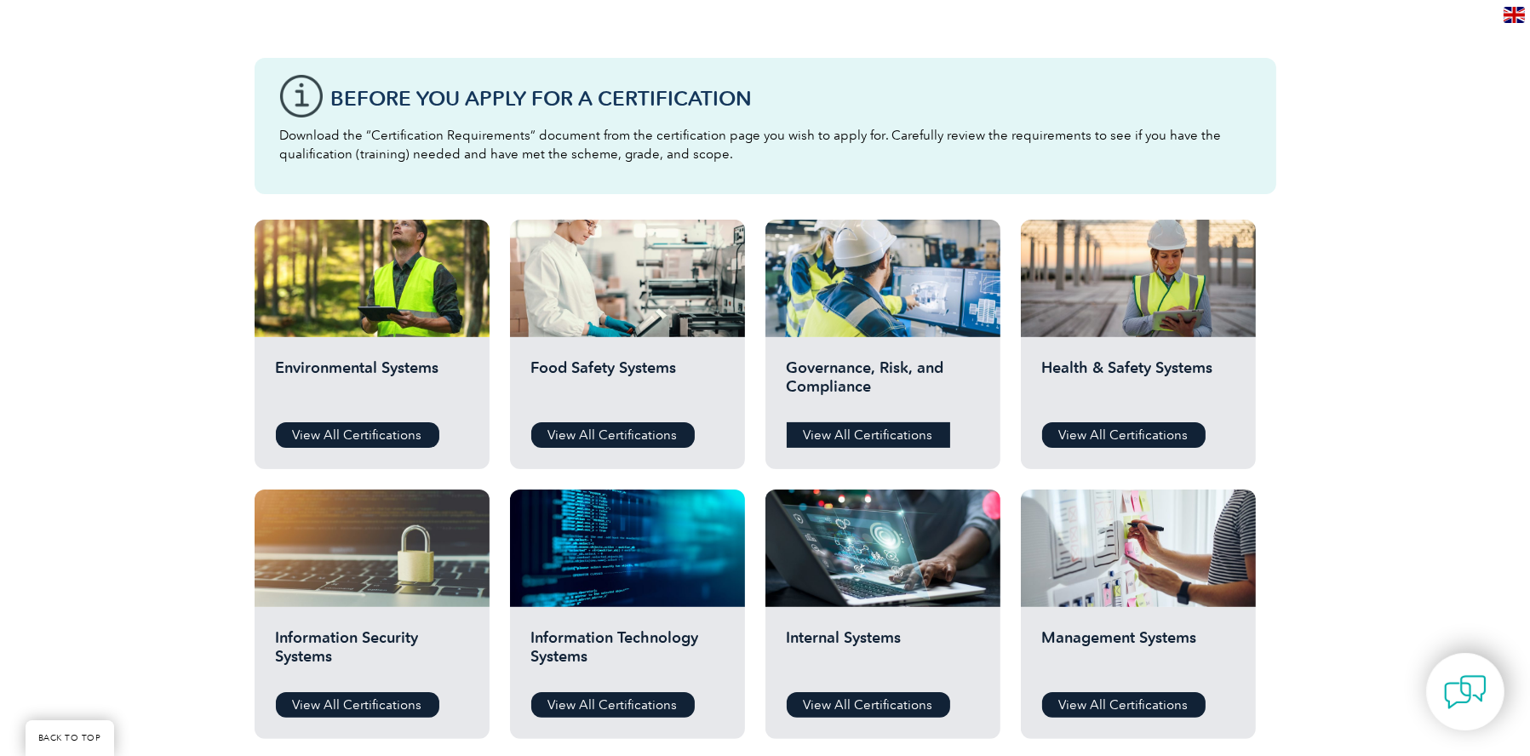
click at [884, 439] on link "View All Certifications" at bounding box center [869, 435] width 164 height 26
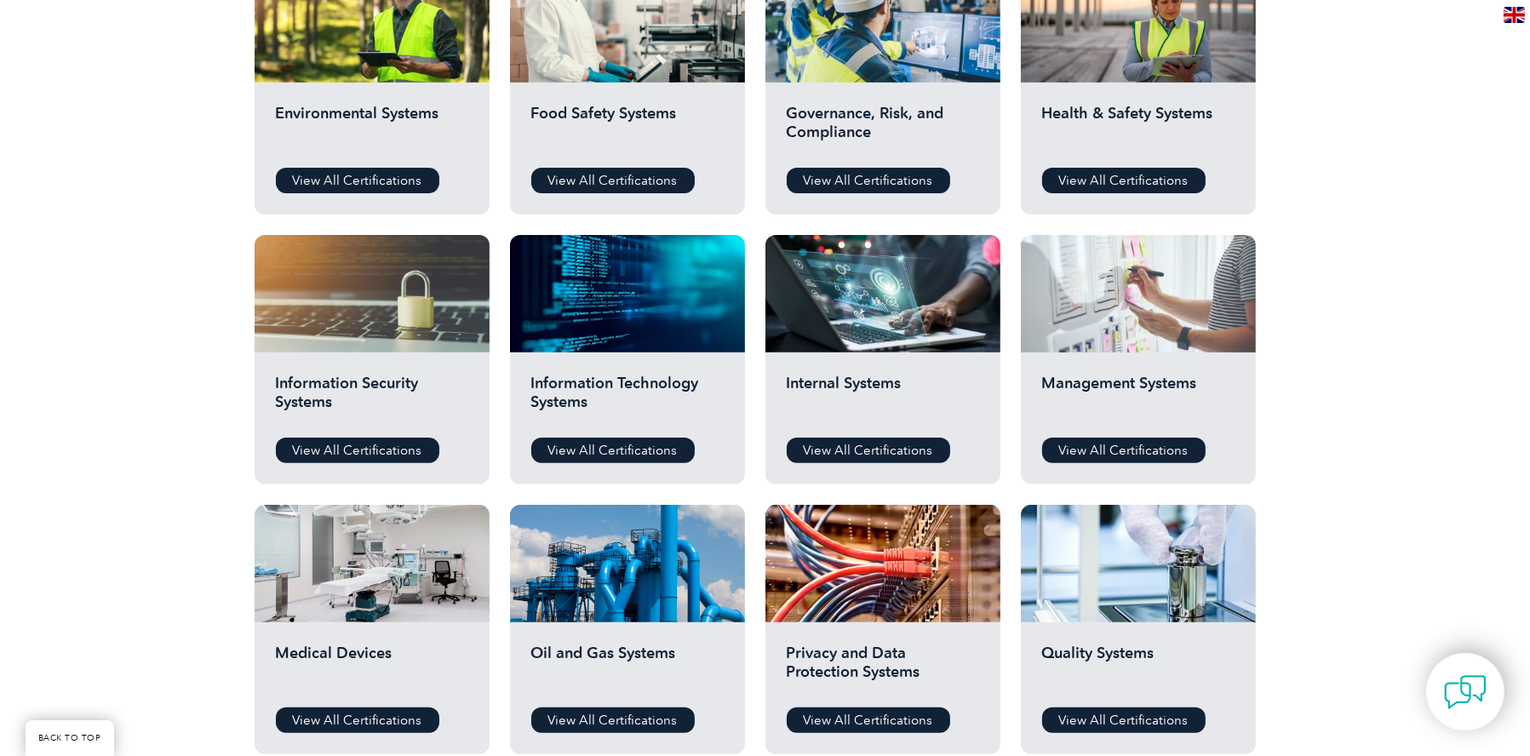
scroll to position [681, 0]
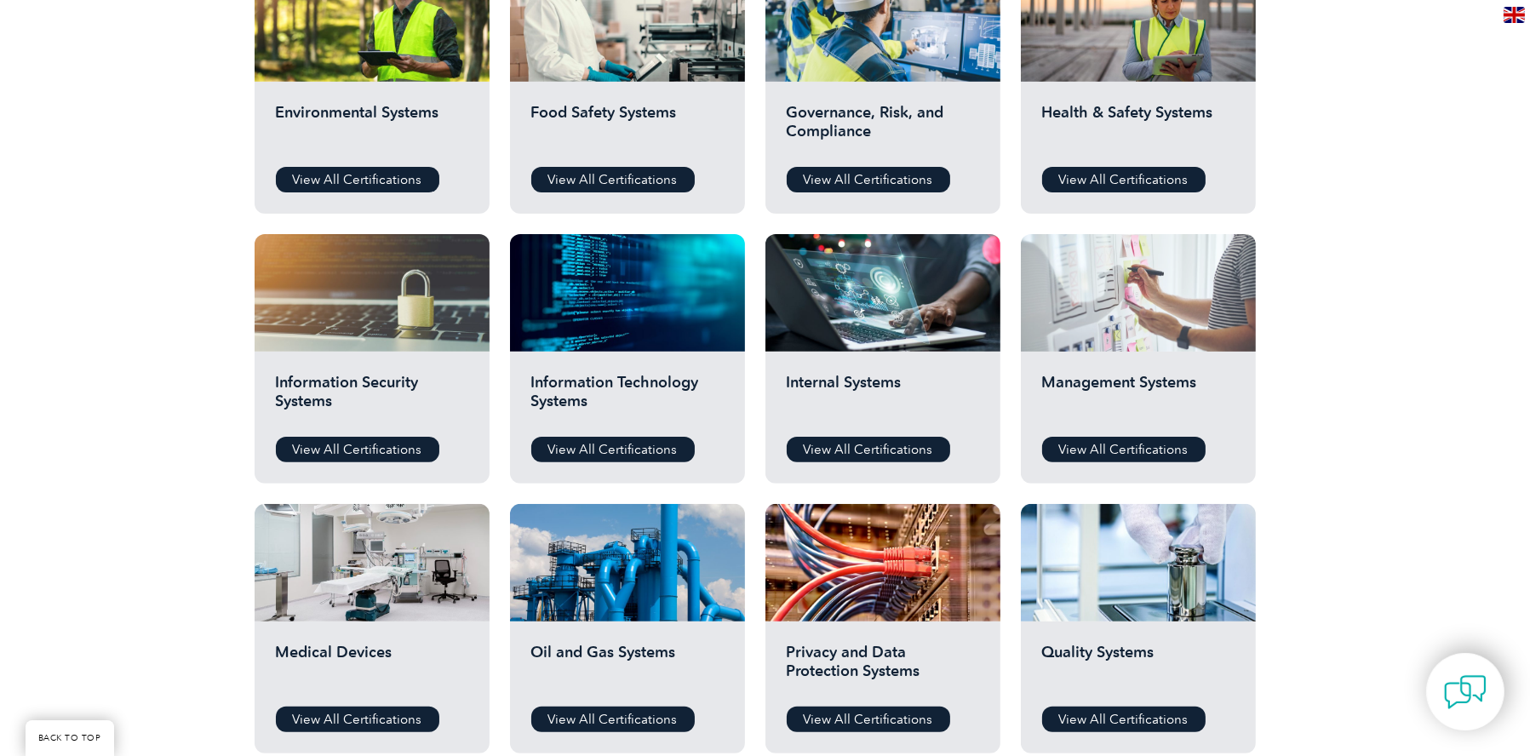
click at [1157, 348] on div at bounding box center [1138, 293] width 235 height 118
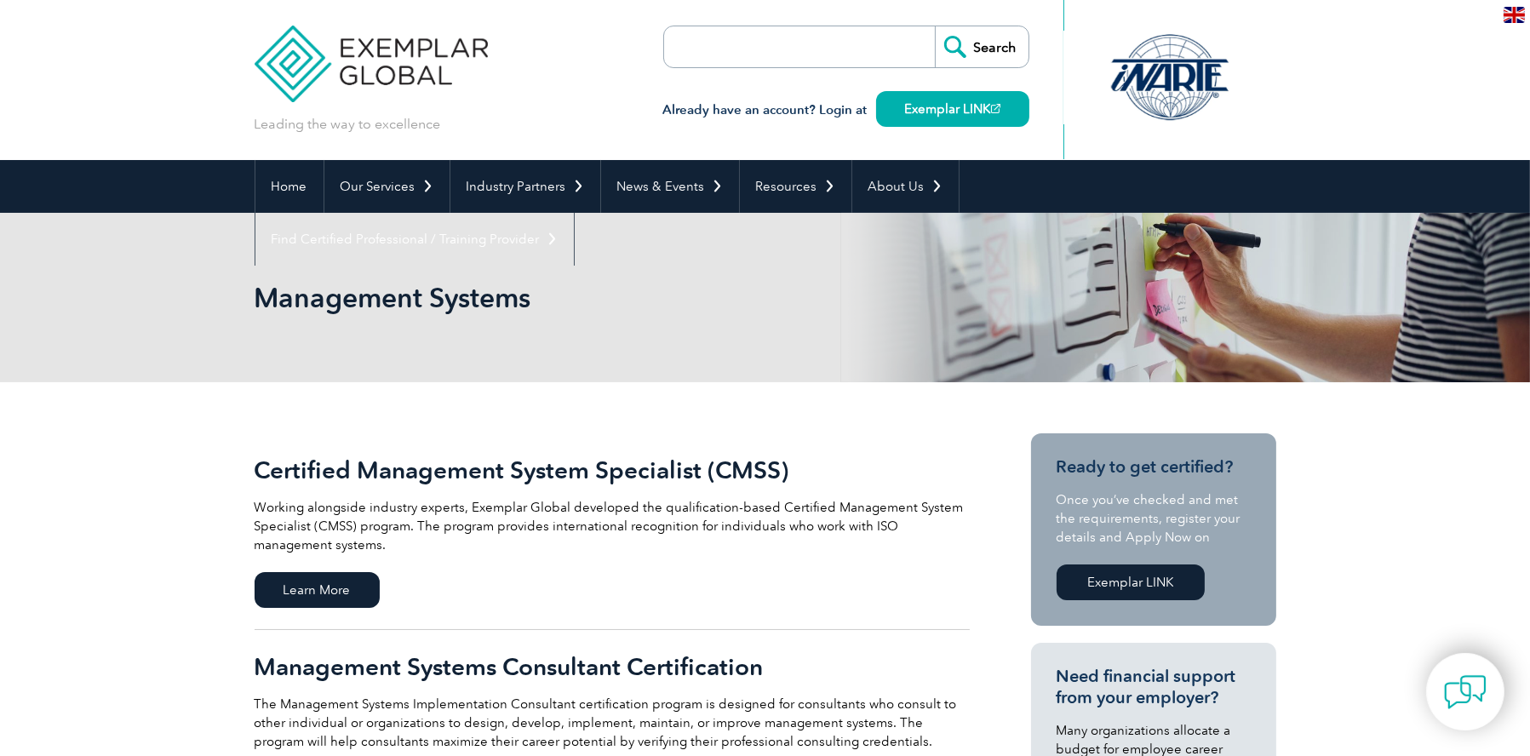
scroll to position [426, 0]
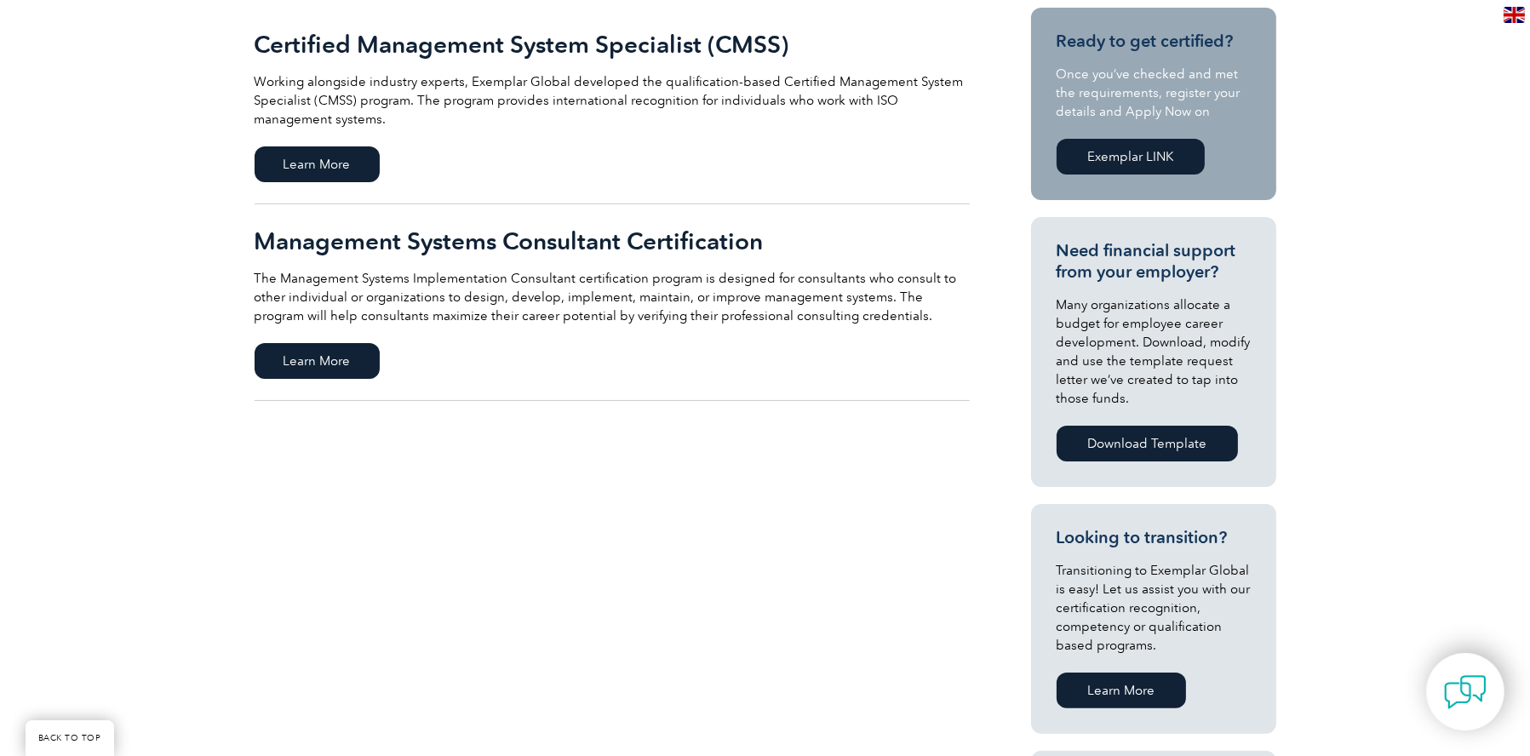
click at [687, 244] on h2 "Management Systems Consultant Certification" at bounding box center [612, 240] width 715 height 27
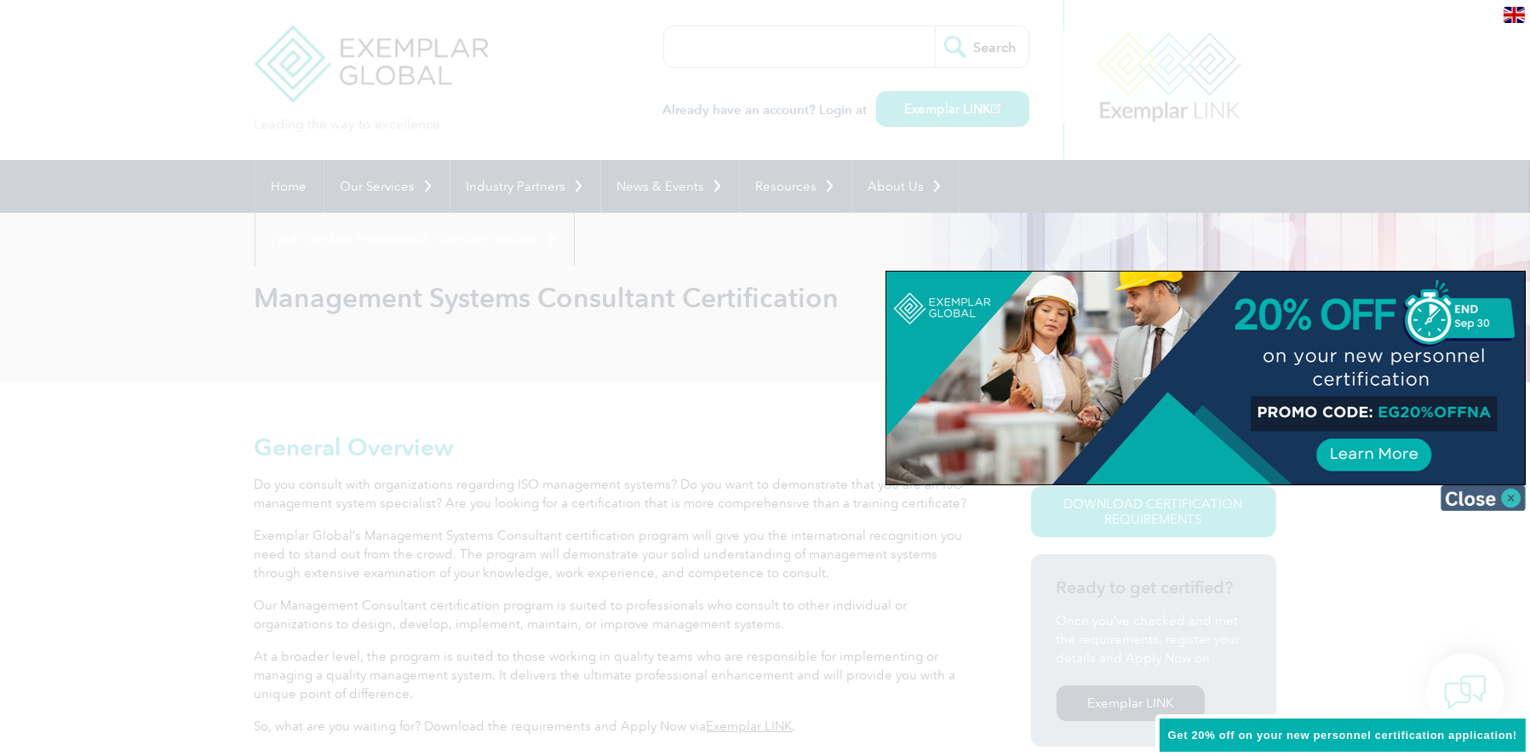
click at [1514, 507] on img at bounding box center [1483, 498] width 85 height 26
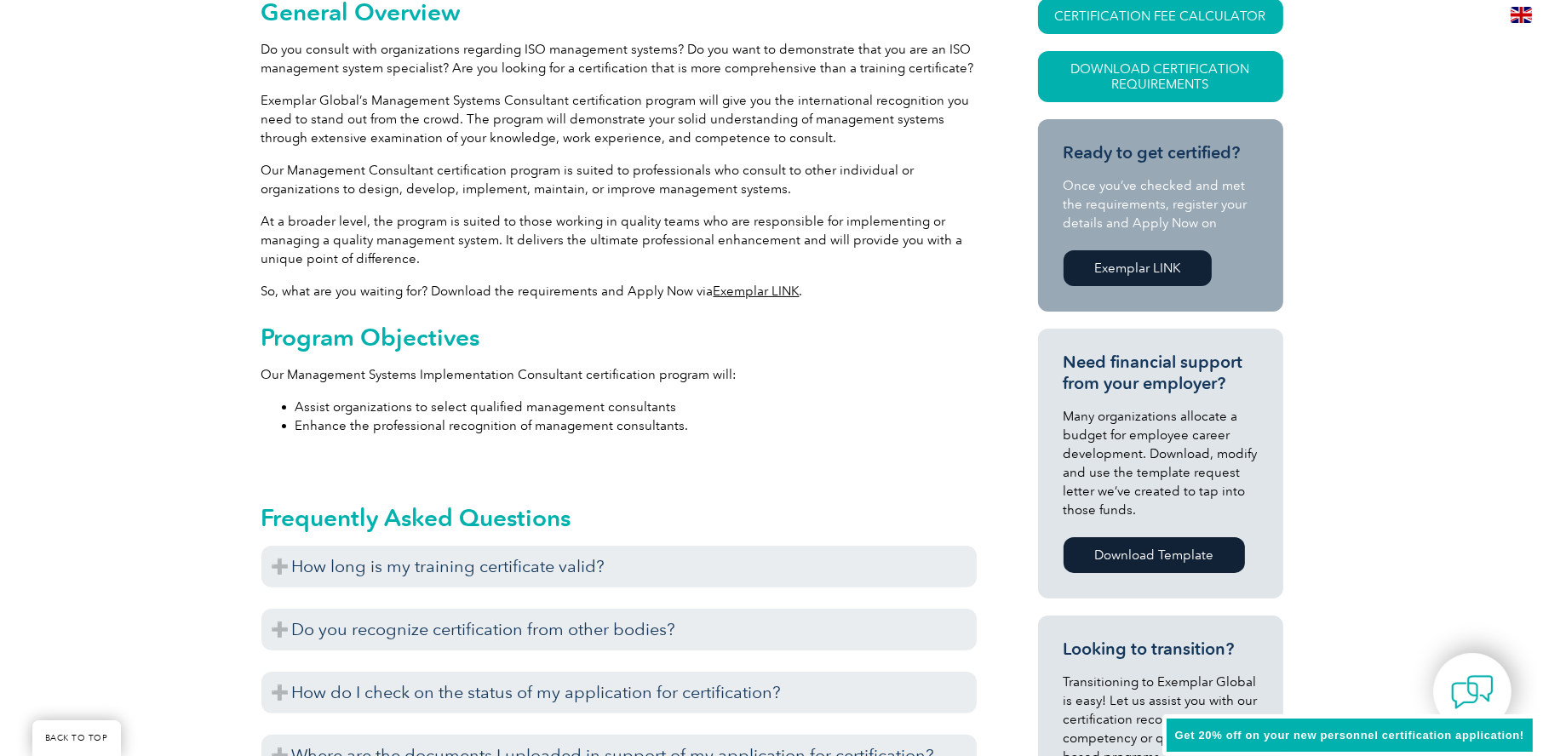
scroll to position [341, 0]
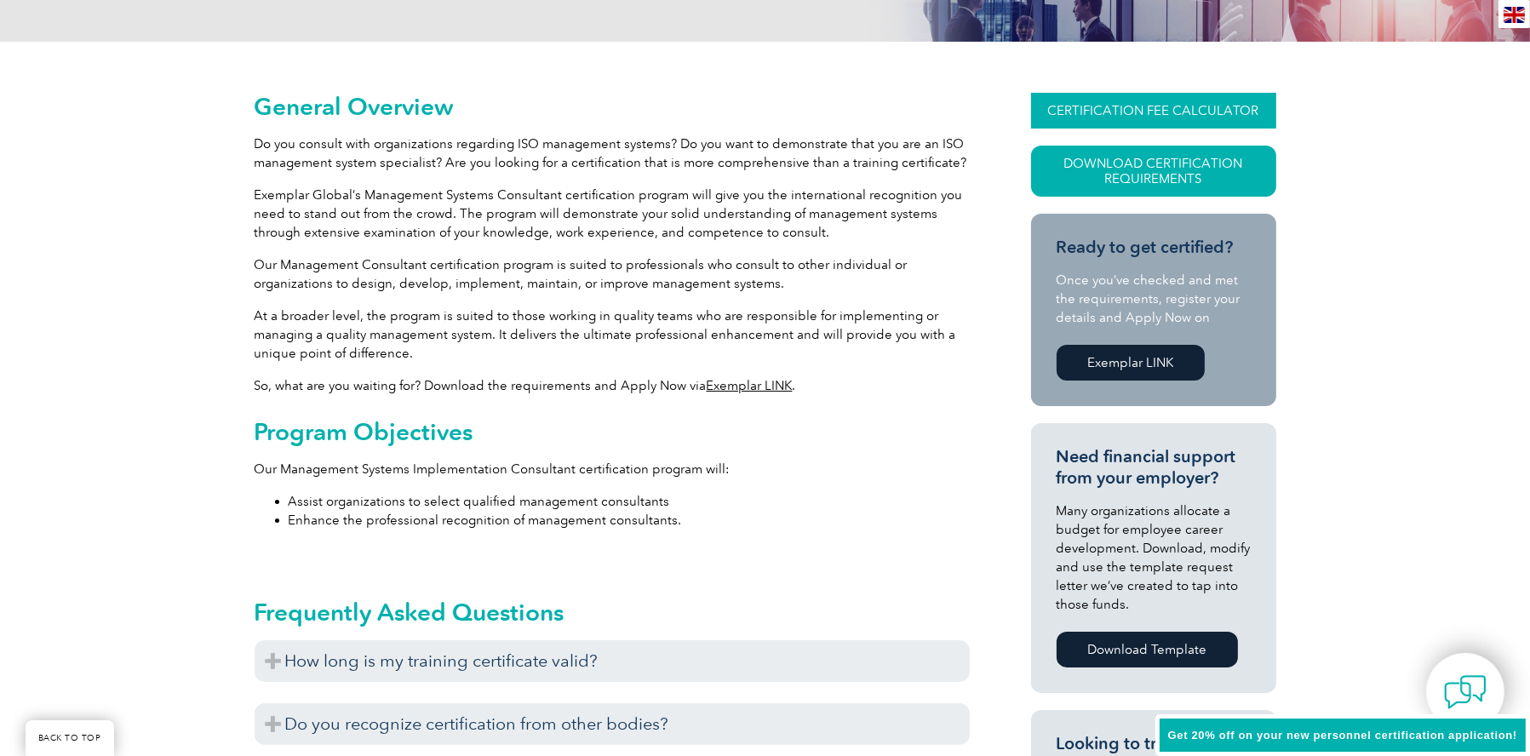
click at [1111, 110] on link "CERTIFICATION FEE CALCULATOR" at bounding box center [1153, 111] width 245 height 36
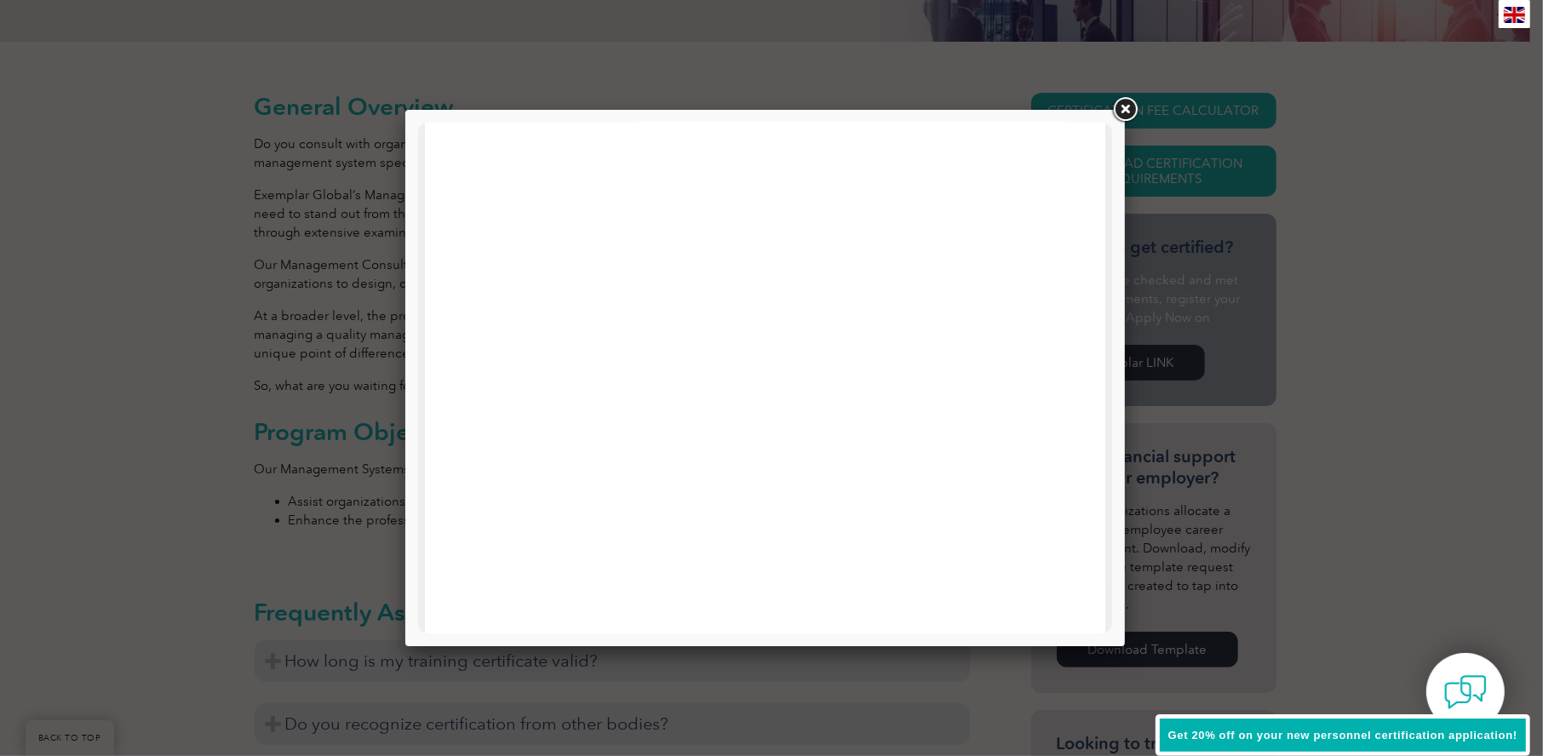
scroll to position [209, 0]
drag, startPoint x: 1102, startPoint y: 455, endPoint x: 1547, endPoint y: 359, distance: 454.7
click at [1121, 112] on link at bounding box center [1125, 110] width 31 height 31
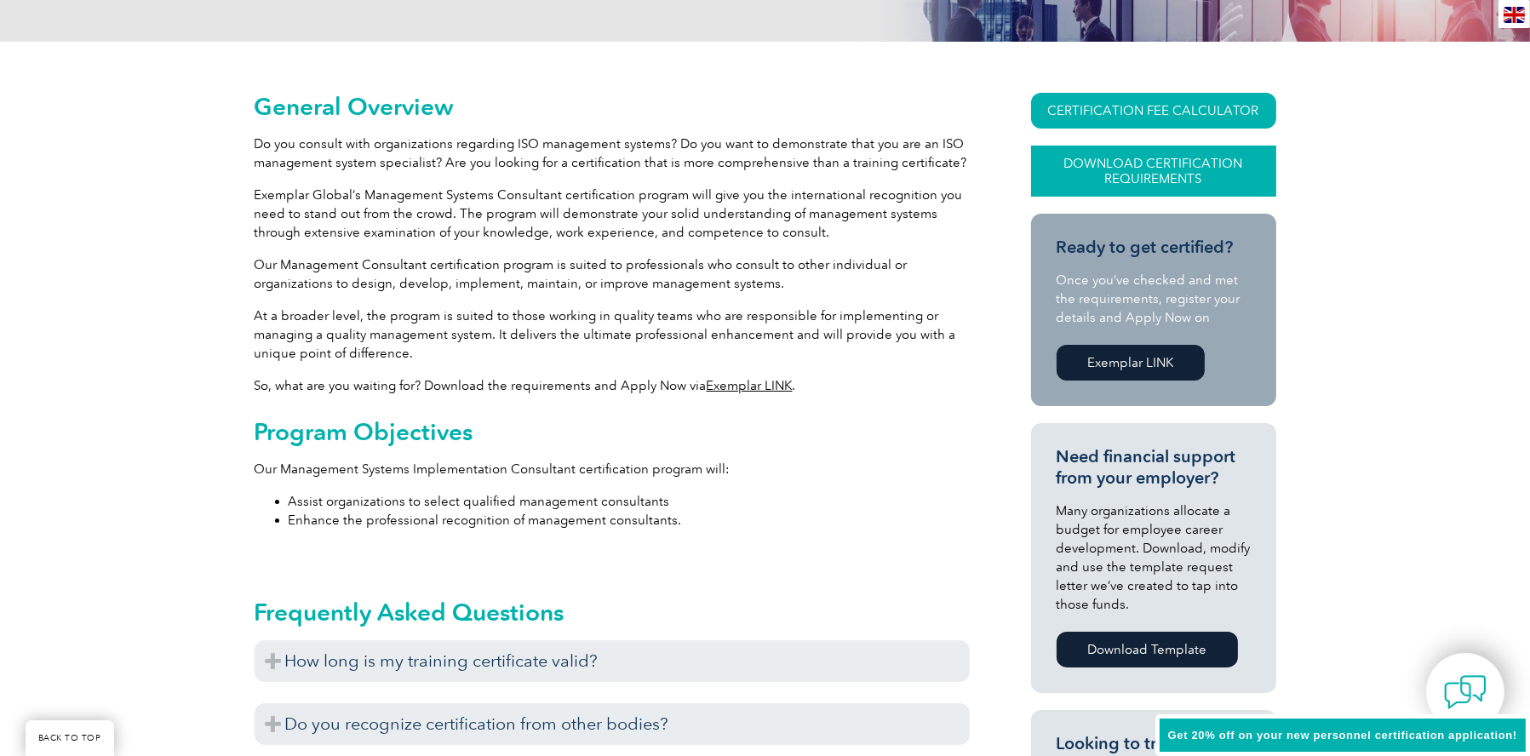
click at [1201, 171] on link "Download Certification Requirements" at bounding box center [1153, 171] width 245 height 51
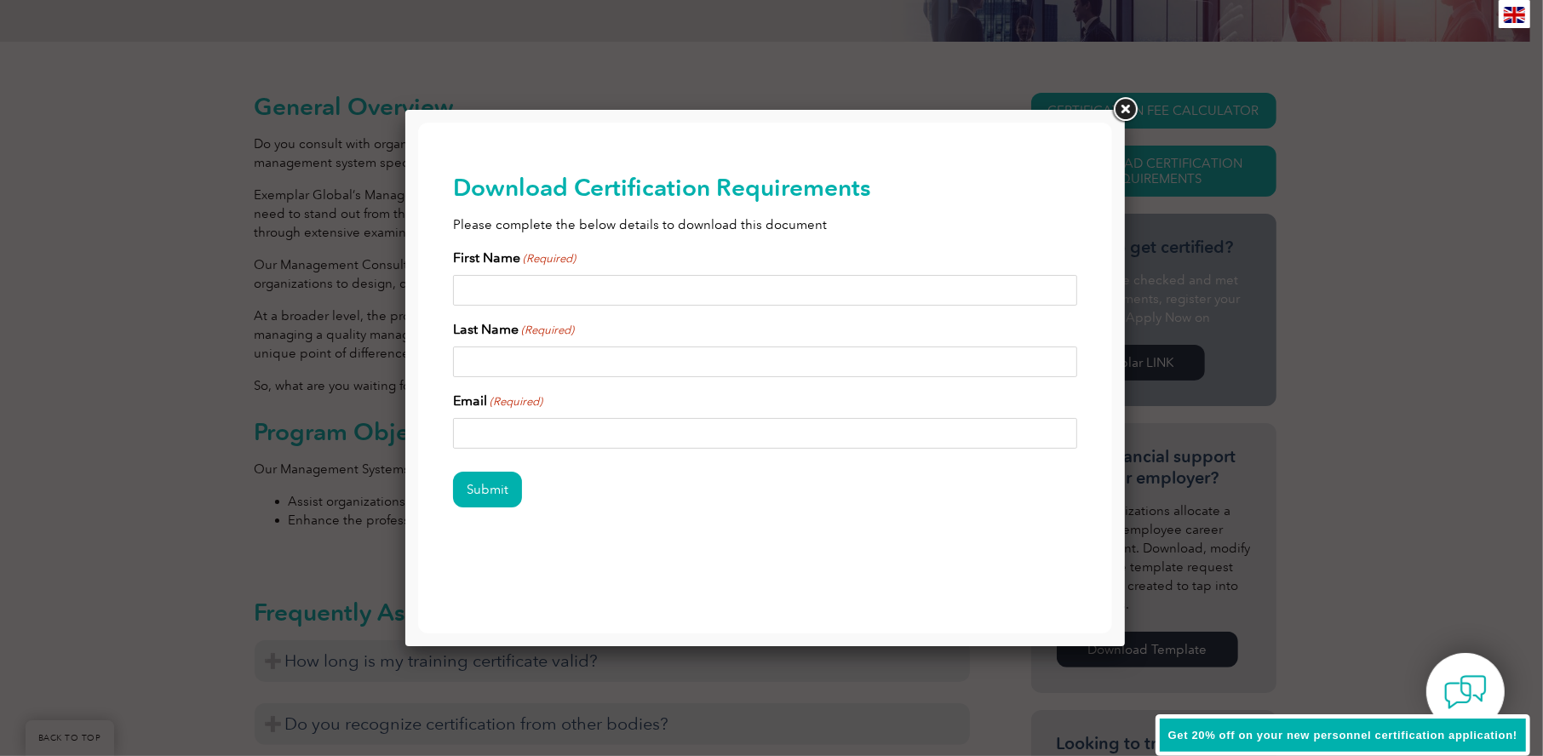
click at [1128, 109] on link at bounding box center [1125, 110] width 31 height 31
